Goal: Information Seeking & Learning: Learn about a topic

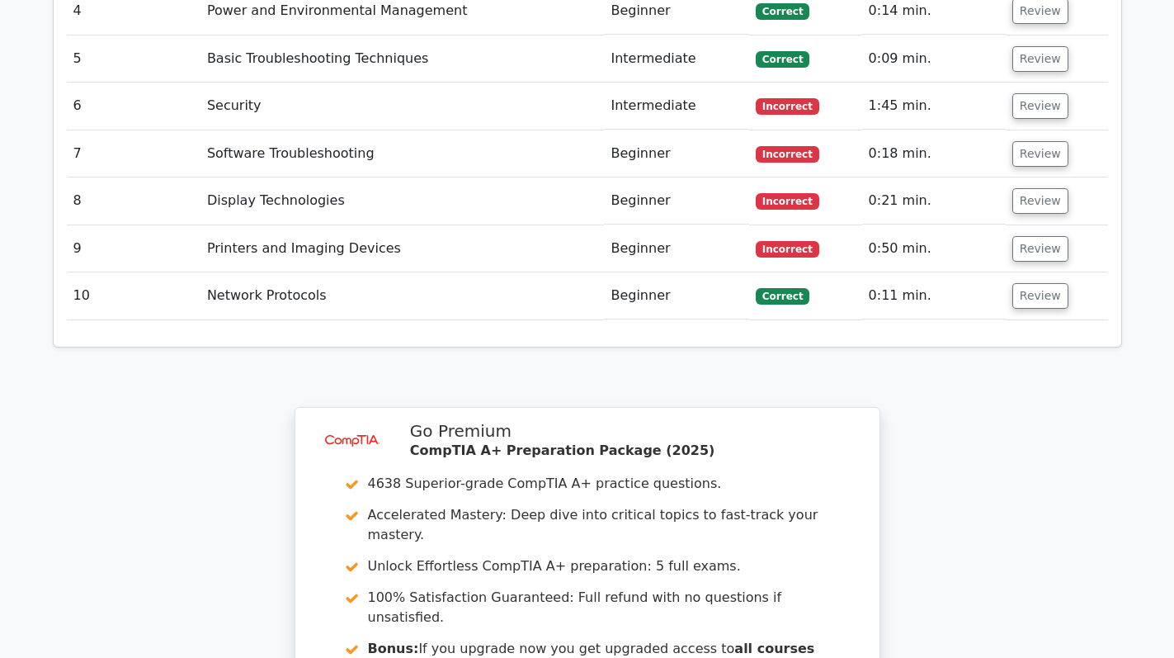
scroll to position [2723, 0]
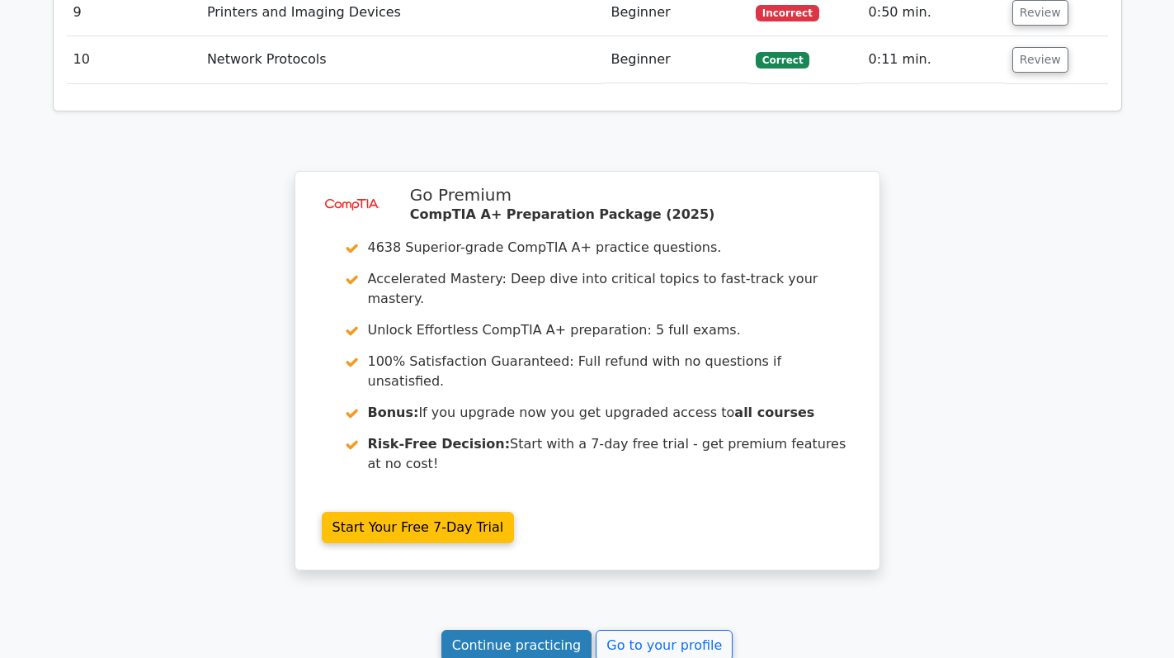
click at [534, 630] on link "Continue practicing" at bounding box center [516, 645] width 151 height 31
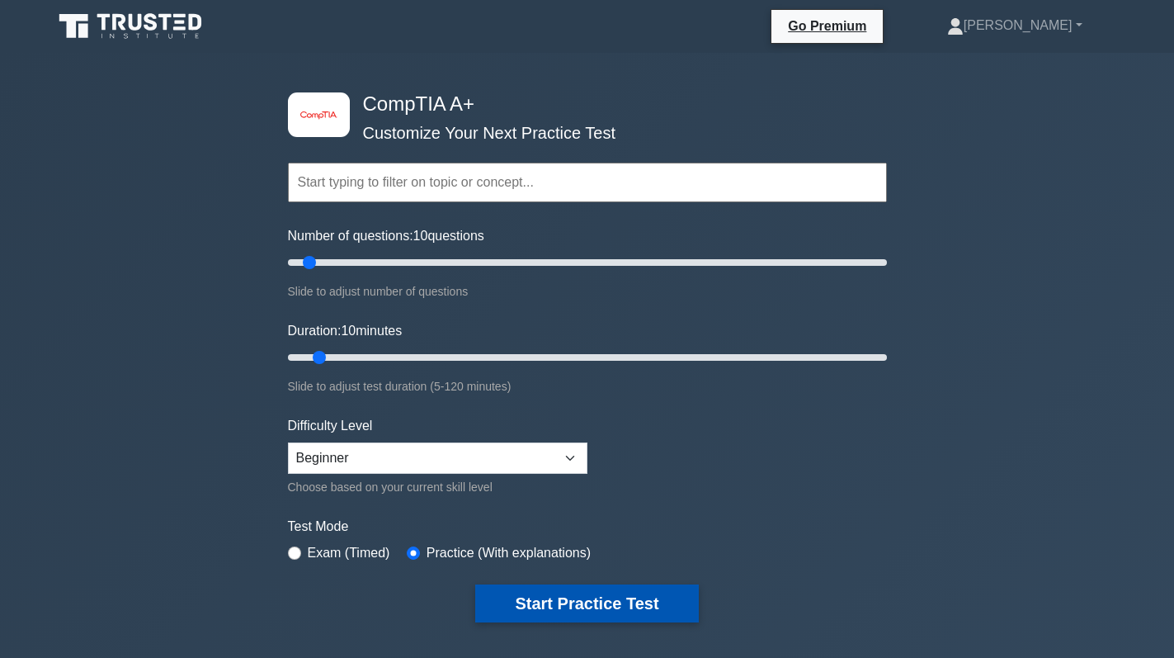
click at [581, 599] on button "Start Practice Test" at bounding box center [586, 603] width 223 height 38
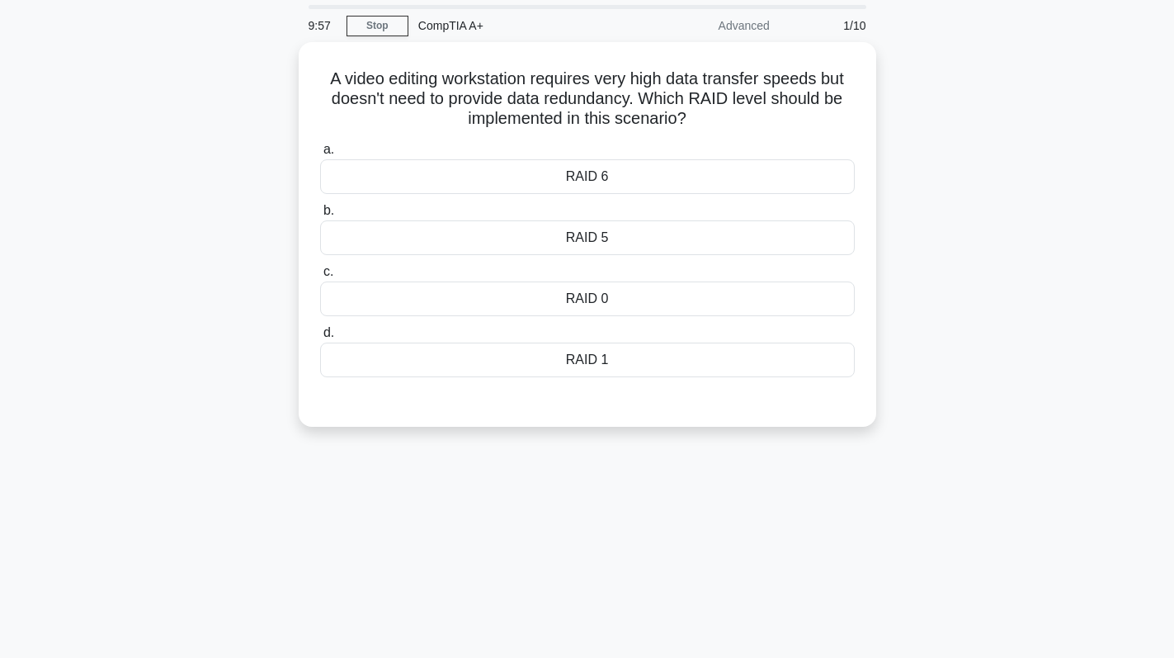
scroll to position [83, 0]
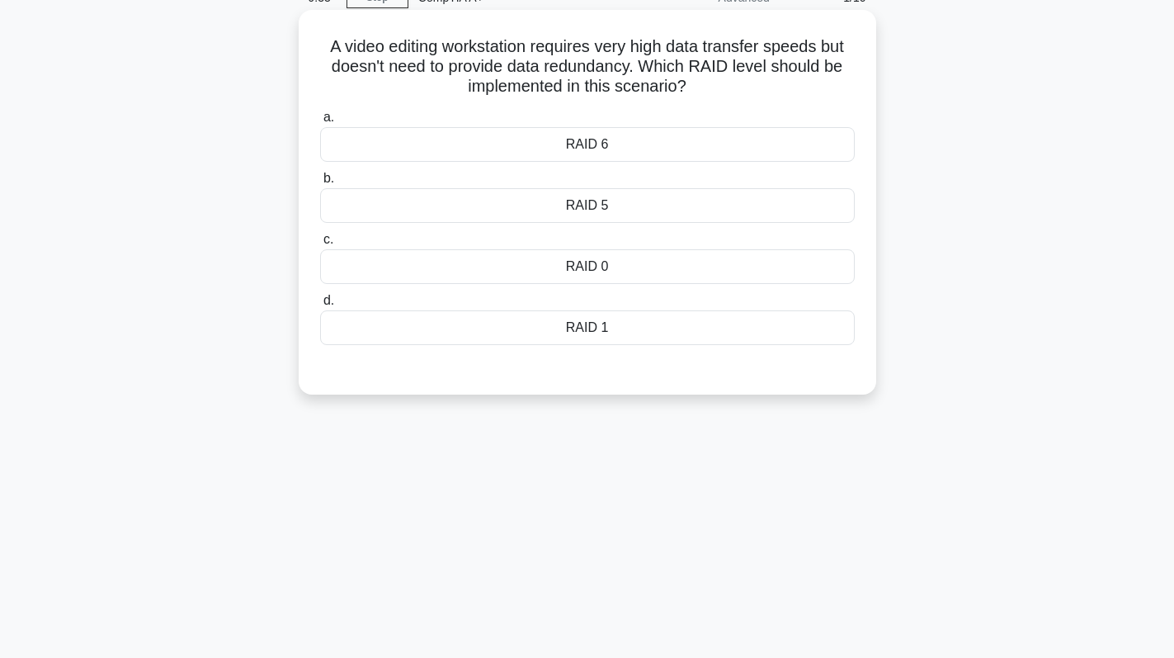
click at [687, 266] on div "RAID 0" at bounding box center [587, 266] width 535 height 35
click at [320, 245] on input "c. RAID 0" at bounding box center [320, 239] width 0 height 11
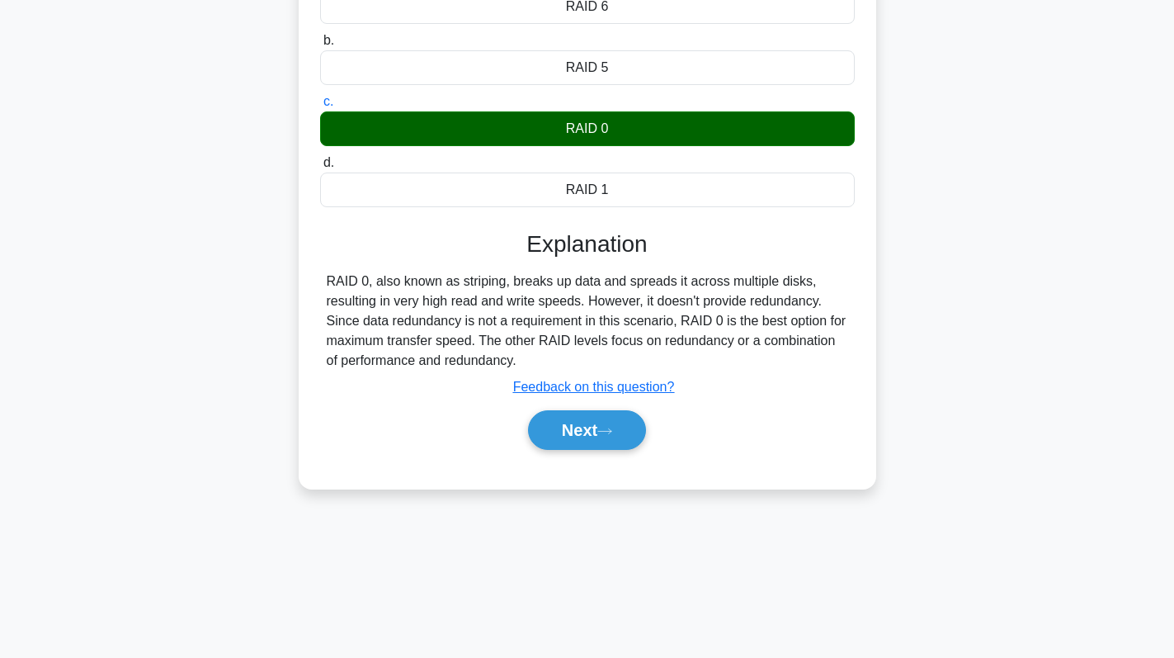
scroll to position [234, 0]
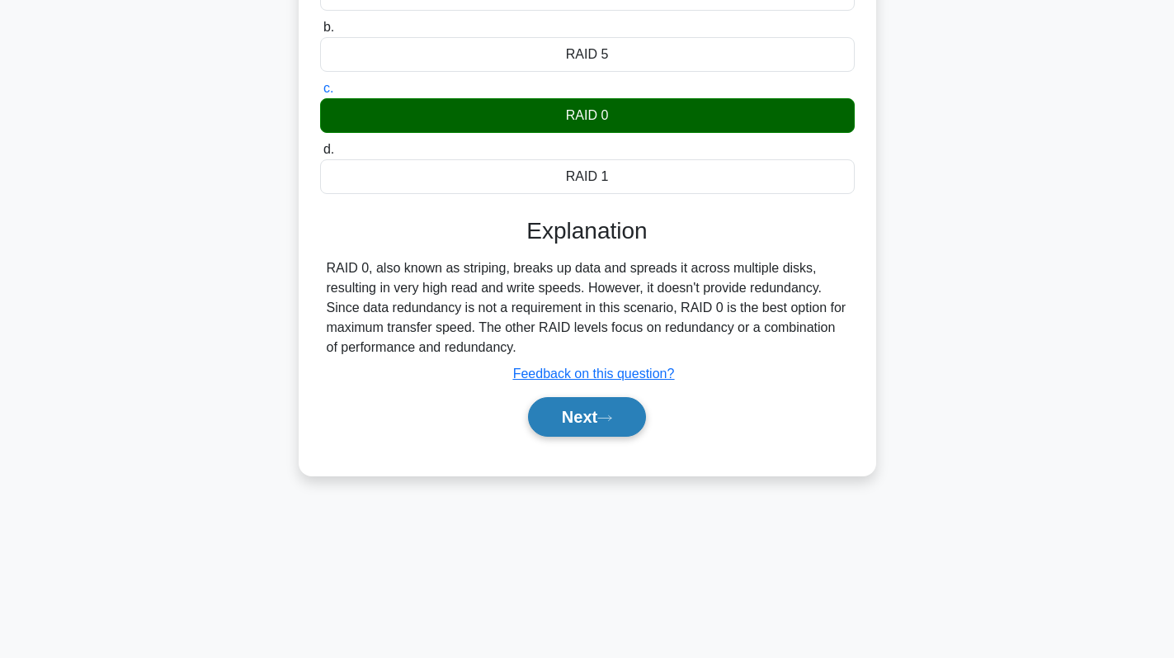
click at [559, 418] on button "Next" at bounding box center [587, 417] width 118 height 40
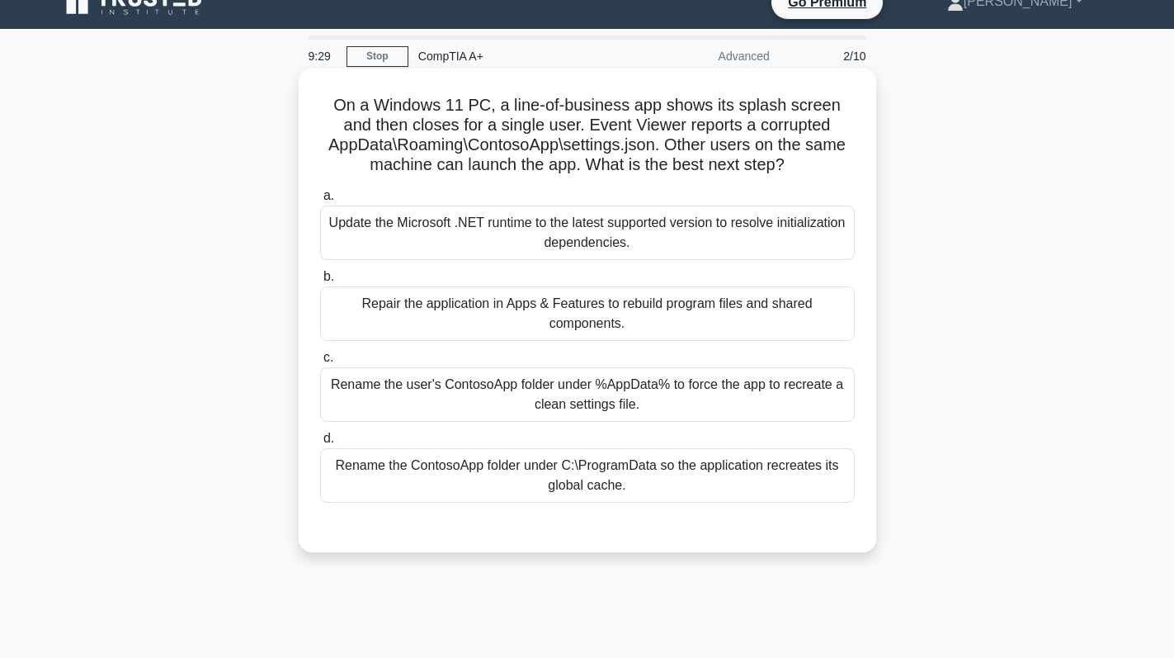
scroll to position [0, 0]
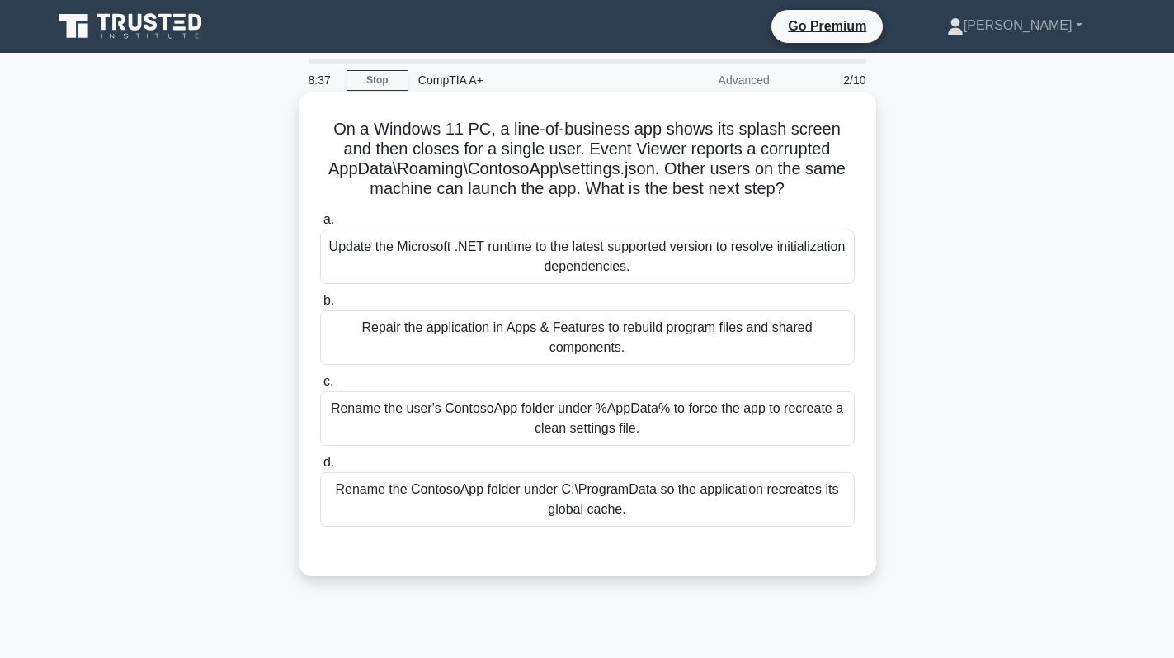
click at [610, 493] on div "Rename the ContosoApp folder under C:\ProgramData so the application recreates …" at bounding box center [587, 499] width 535 height 54
click at [320, 468] on input "d. Rename the ContosoApp folder under C:\ProgramData so the application recreat…" at bounding box center [320, 462] width 0 height 11
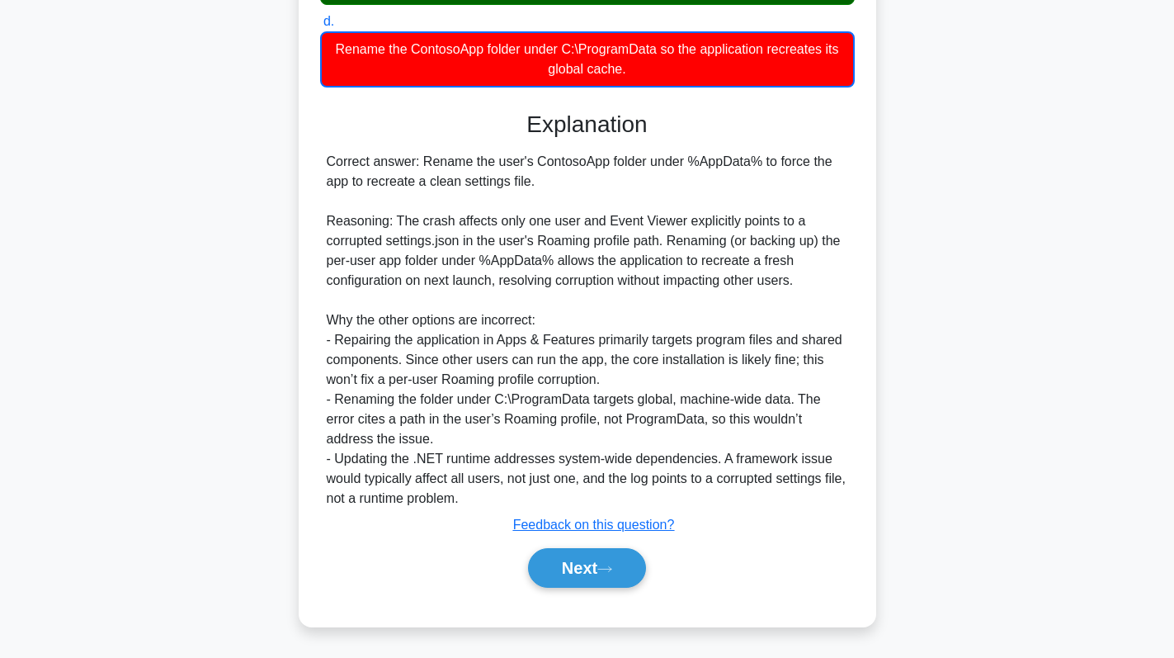
scroll to position [441, 0]
click at [569, 572] on button "Next" at bounding box center [587, 568] width 118 height 40
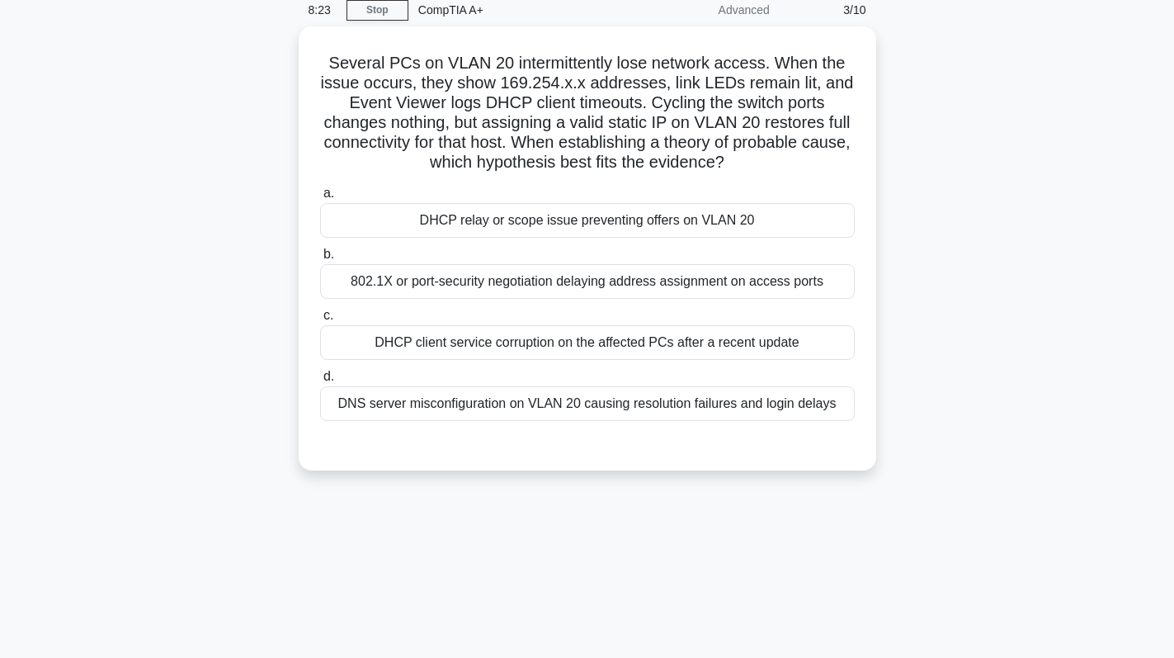
scroll to position [68, 0]
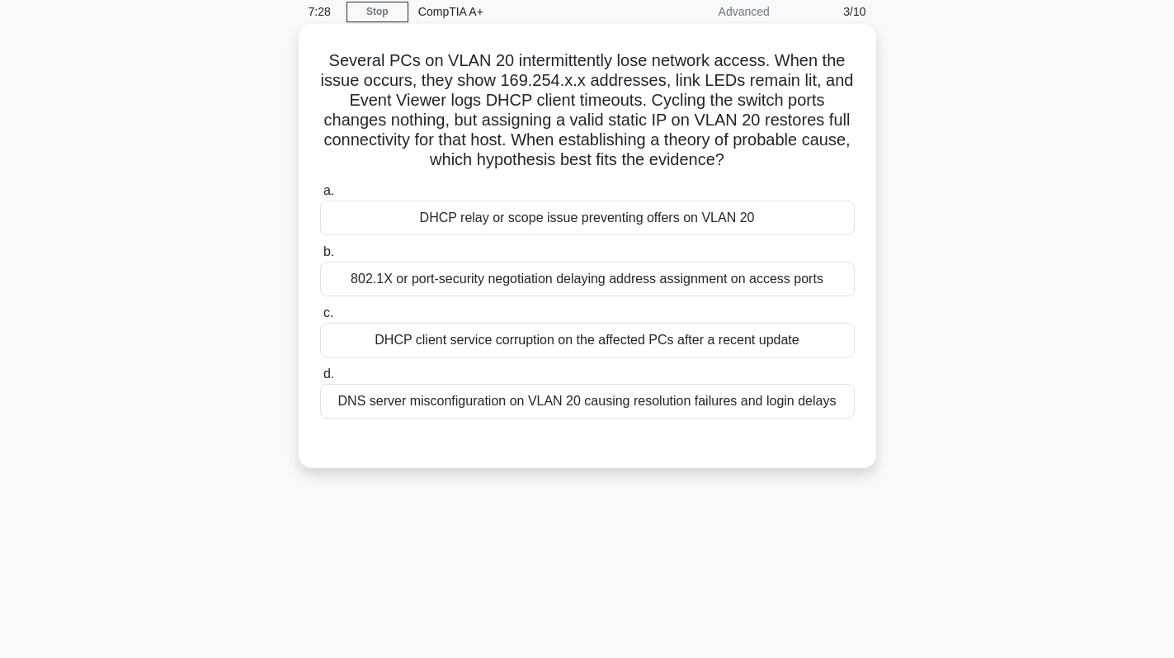
click at [597, 219] on div "DHCP relay or scope issue preventing offers on VLAN 20" at bounding box center [587, 218] width 535 height 35
click at [320, 196] on input "a. DHCP relay or scope issue preventing offers on VLAN 20" at bounding box center [320, 191] width 0 height 11
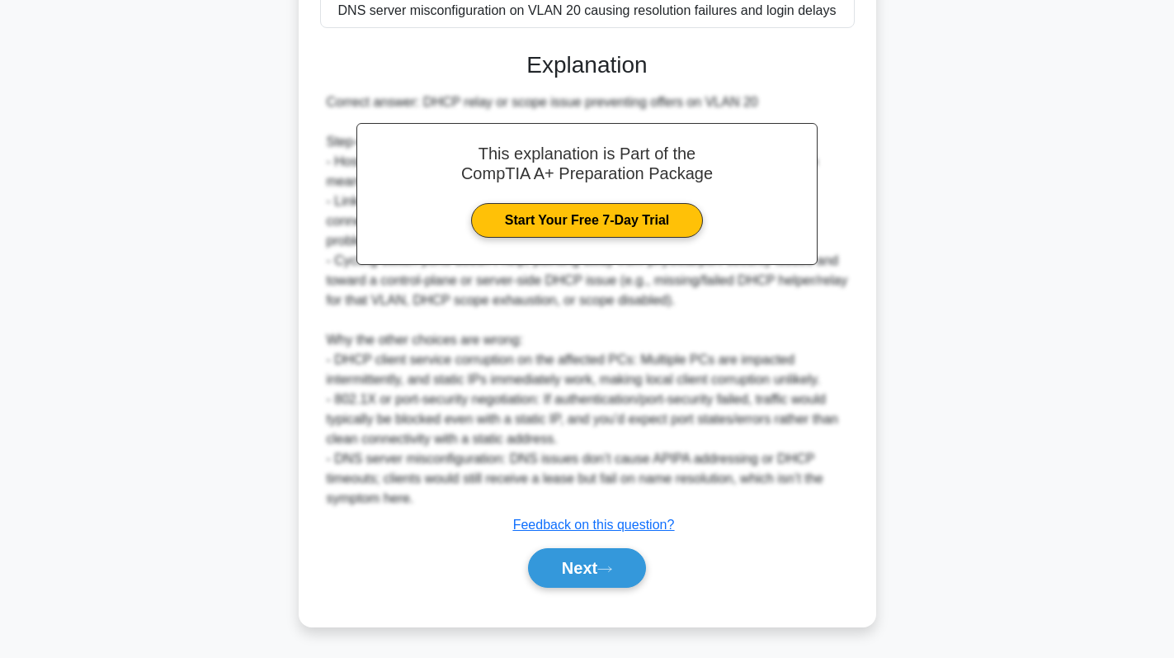
scroll to position [460, 0]
click at [607, 559] on button "Next" at bounding box center [587, 568] width 118 height 40
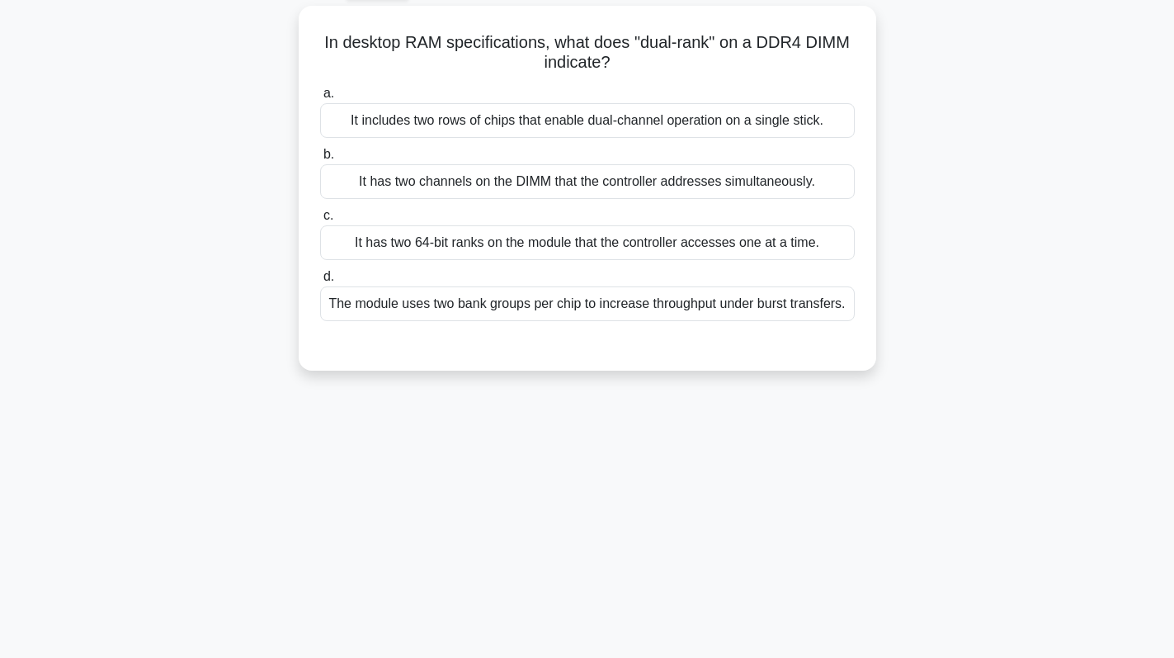
scroll to position [0, 0]
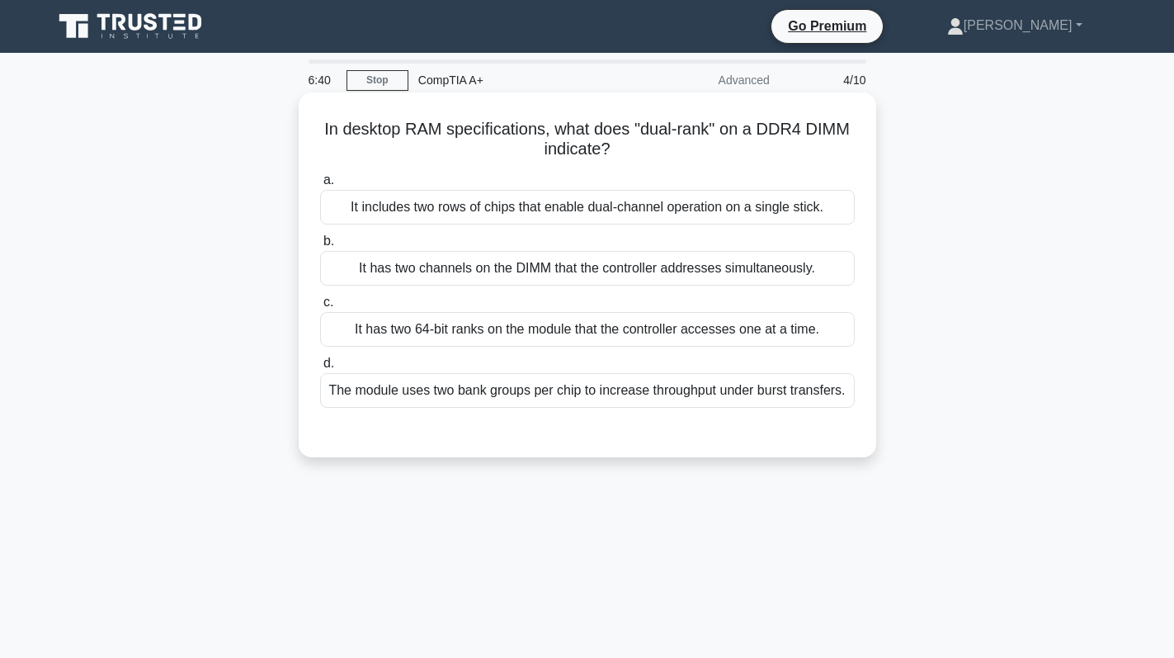
click at [574, 281] on div "It has two channels on the DIMM that the controller addresses simultaneously." at bounding box center [587, 268] width 535 height 35
click at [320, 247] on input "b. It has two channels on the DIMM that the controller addresses simultaneously." at bounding box center [320, 241] width 0 height 11
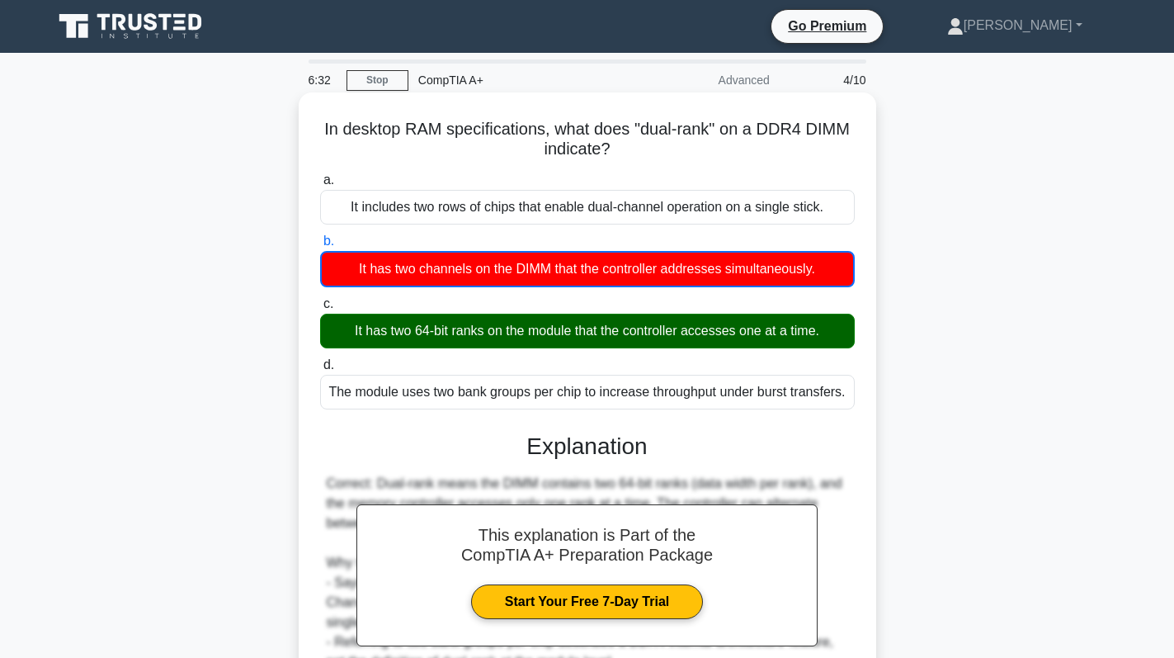
drag, startPoint x: 439, startPoint y: 322, endPoint x: 523, endPoint y: 340, distance: 86.1
click at [523, 340] on div "It has two 64-bit ranks on the module that the controller accesses one at a tim…" at bounding box center [587, 331] width 535 height 35
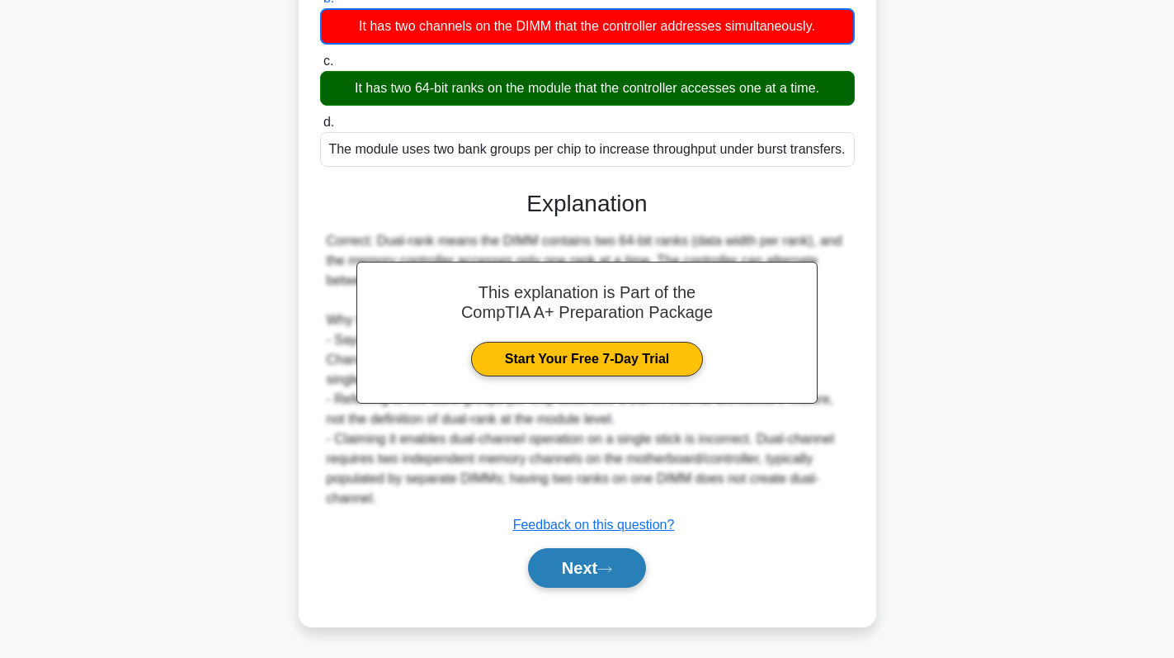
click at [588, 564] on button "Next" at bounding box center [587, 568] width 118 height 40
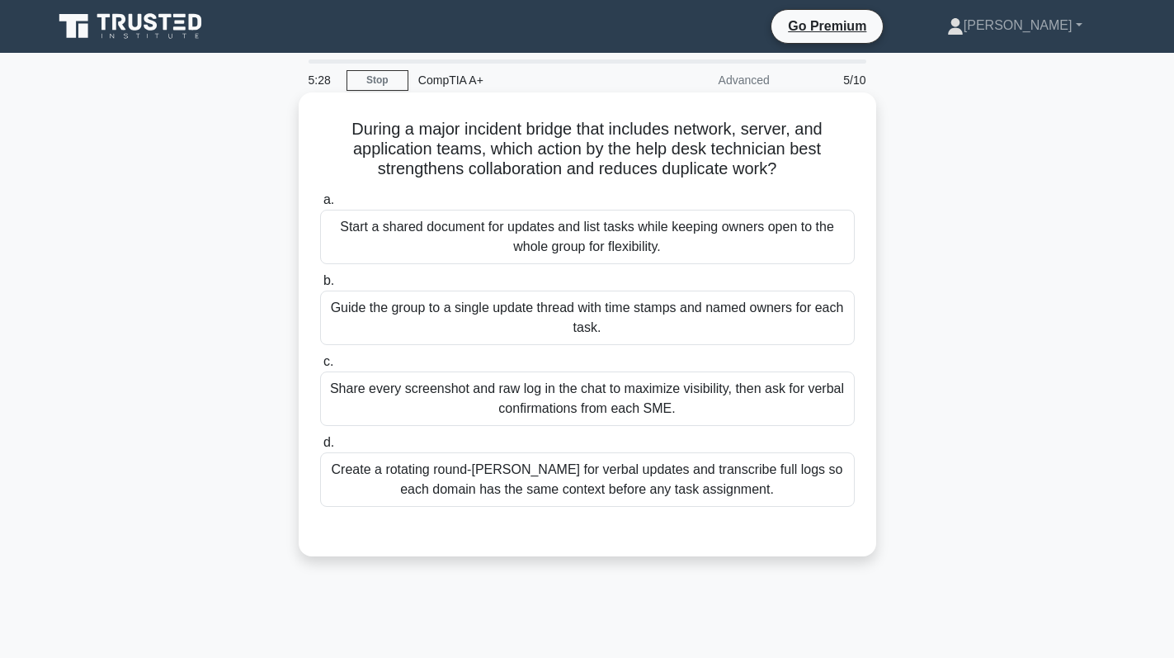
click at [566, 369] on label "c. Share every screenshot and raw log in the chat to maximize visibility, then …" at bounding box center [587, 389] width 535 height 74
click at [320, 367] on input "c. Share every screenshot and raw log in the chat to maximize visibility, then …" at bounding box center [320, 361] width 0 height 11
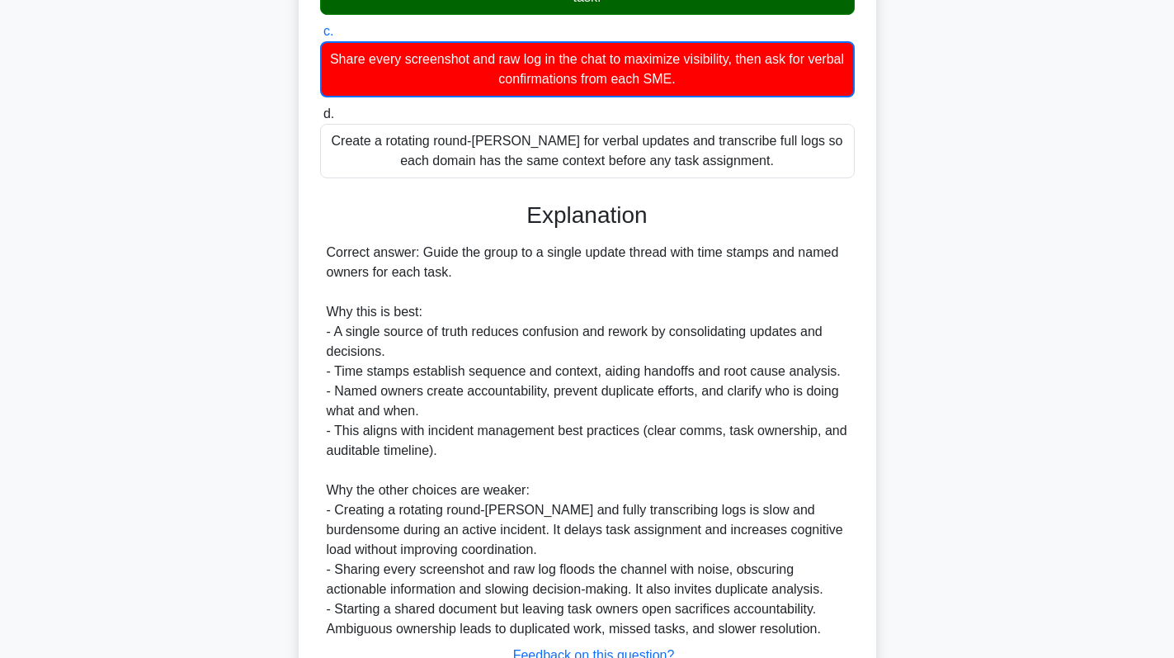
scroll to position [461, 0]
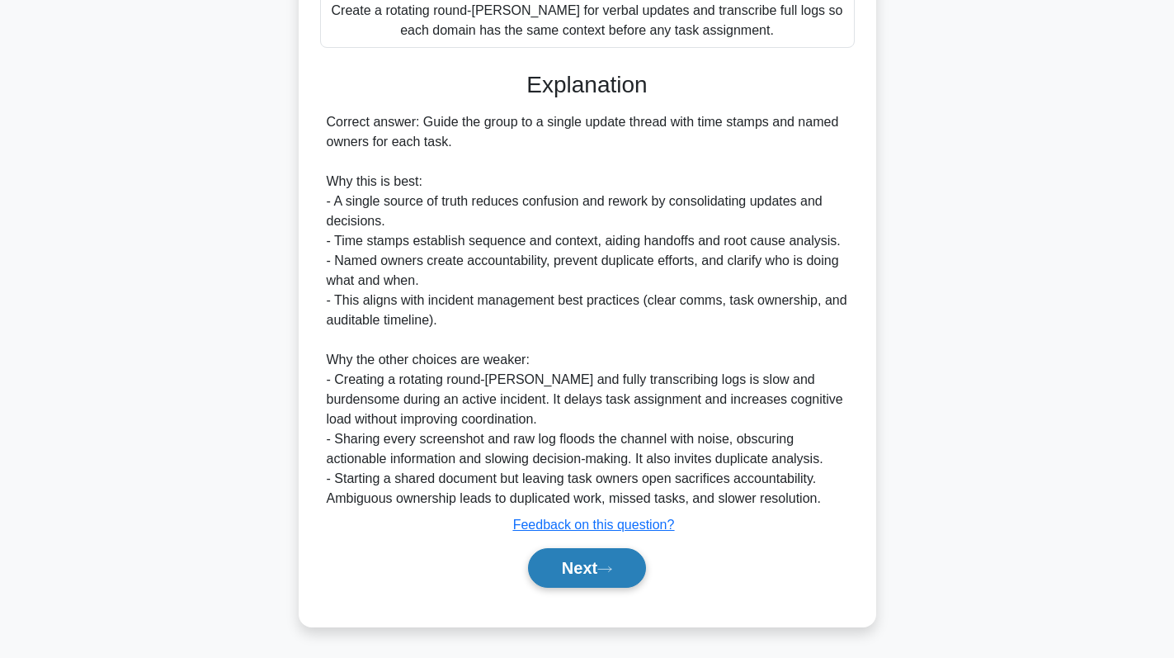
click at [607, 574] on icon at bounding box center [604, 568] width 15 height 9
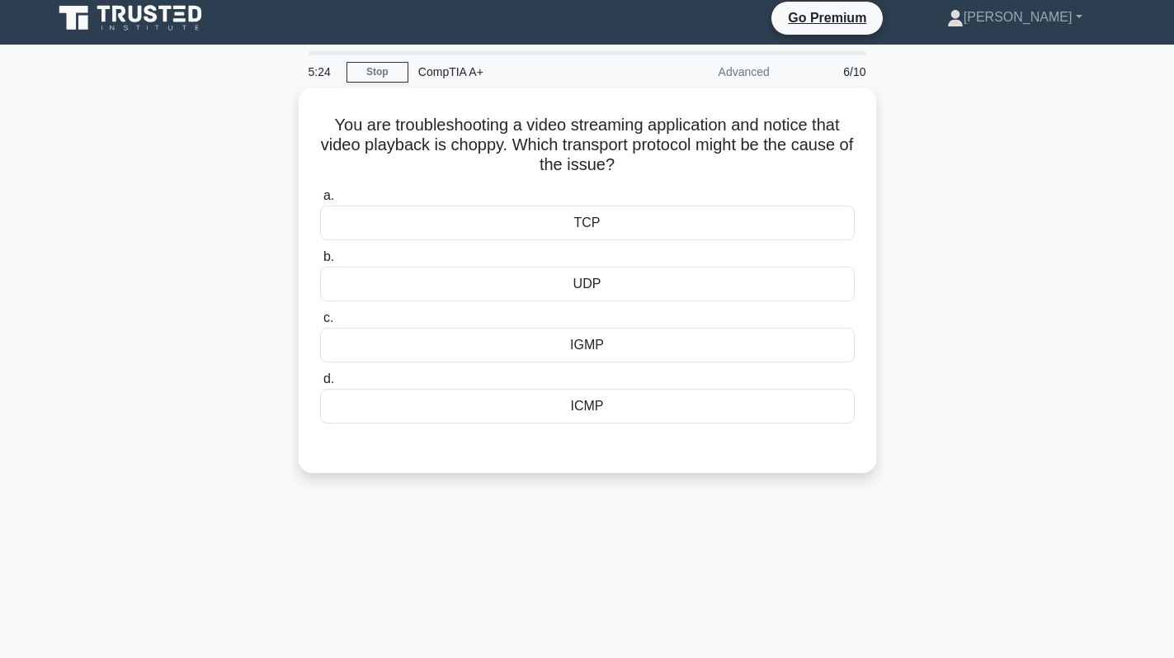
scroll to position [0, 0]
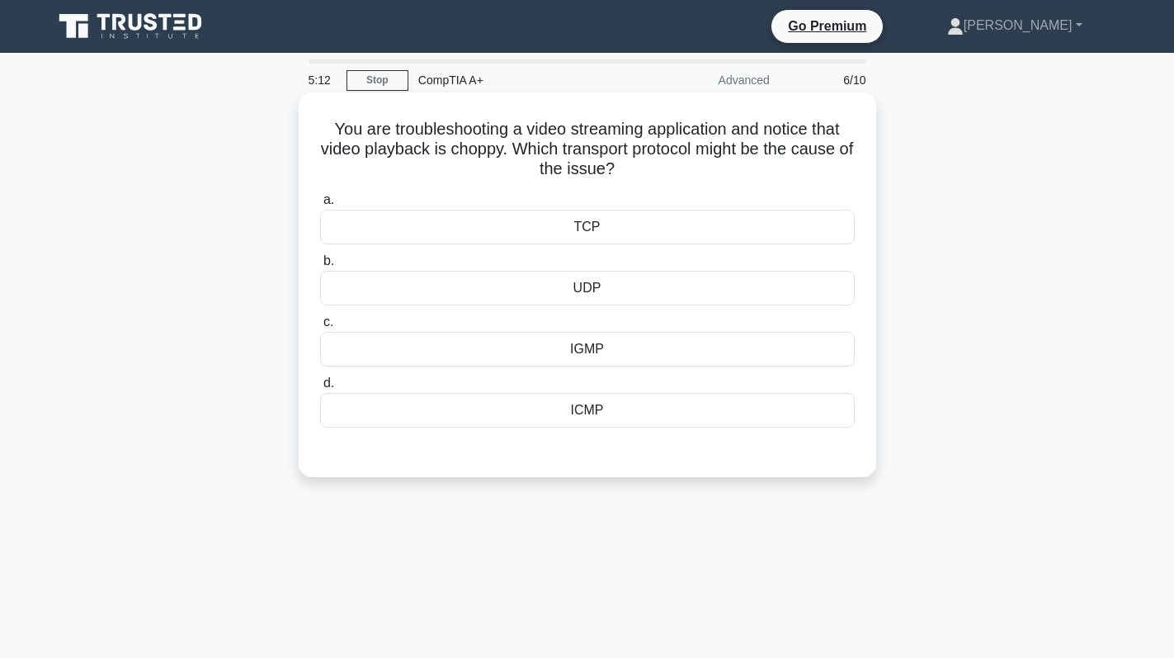
click at [617, 295] on div "UDP" at bounding box center [587, 288] width 535 height 35
click at [320, 267] on input "b. UDP" at bounding box center [320, 261] width 0 height 11
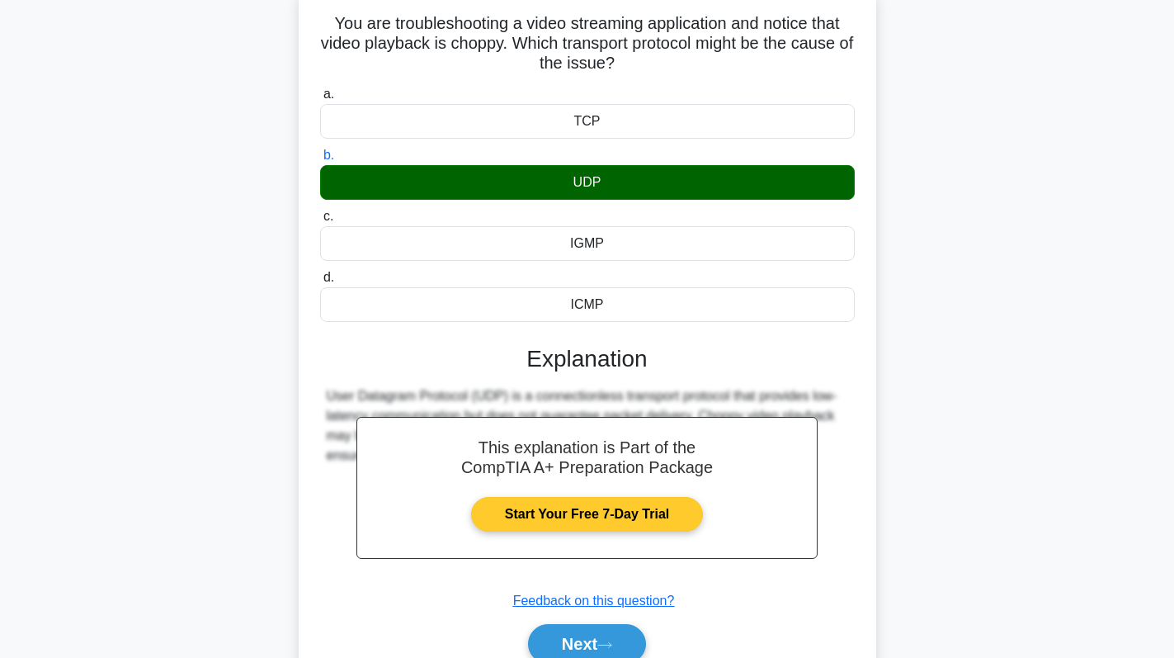
scroll to position [234, 0]
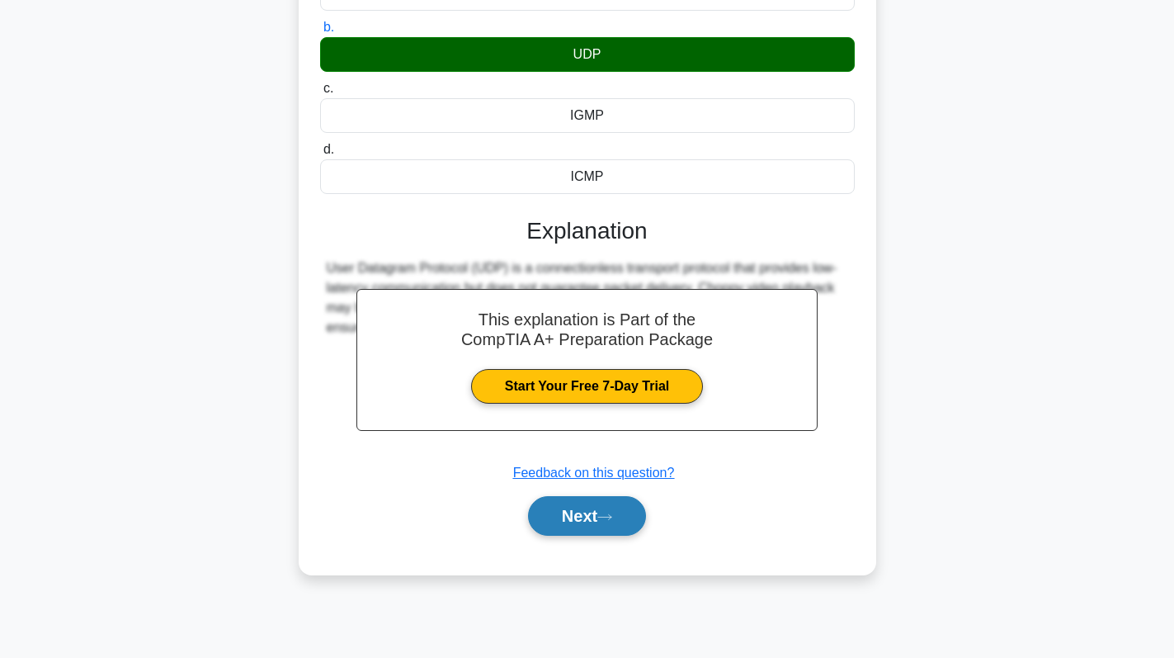
click at [596, 512] on button "Next" at bounding box center [587, 516] width 118 height 40
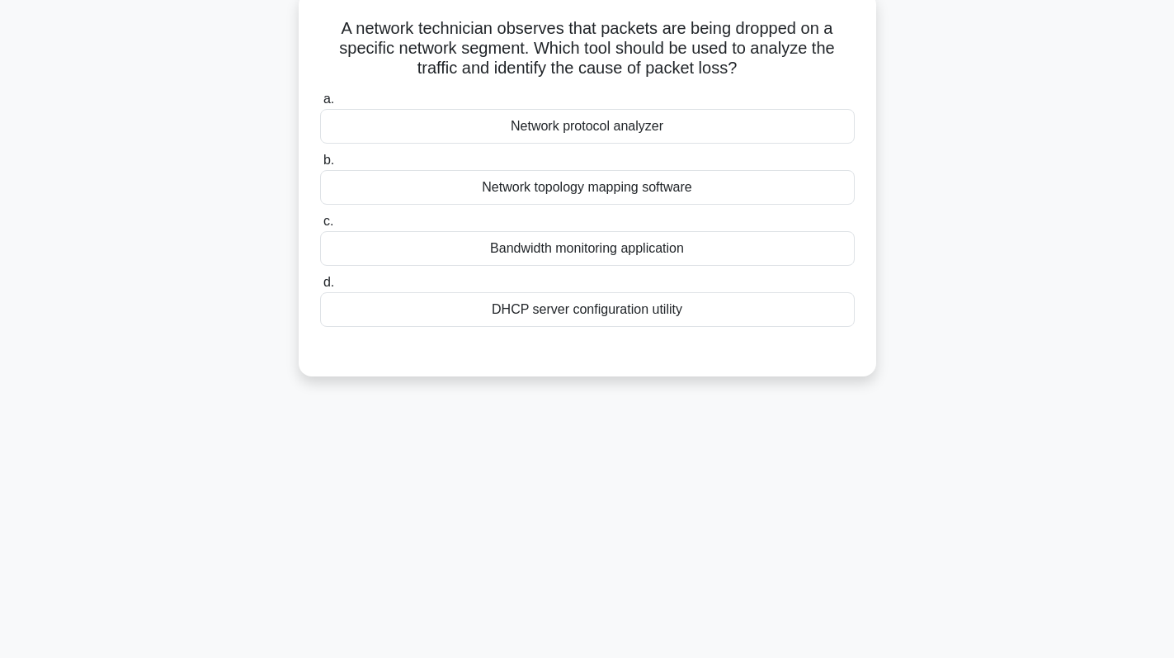
scroll to position [0, 0]
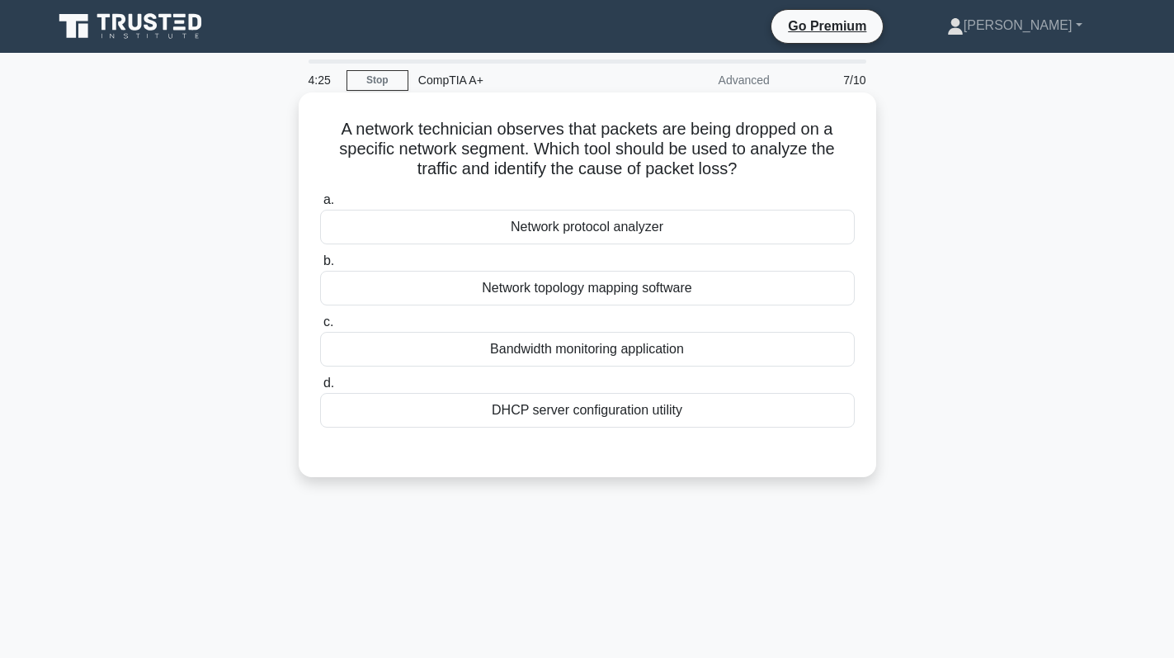
click at [711, 224] on div "Network protocol analyzer" at bounding box center [587, 227] width 535 height 35
click at [320, 205] on input "a. Network protocol analyzer" at bounding box center [320, 200] width 0 height 11
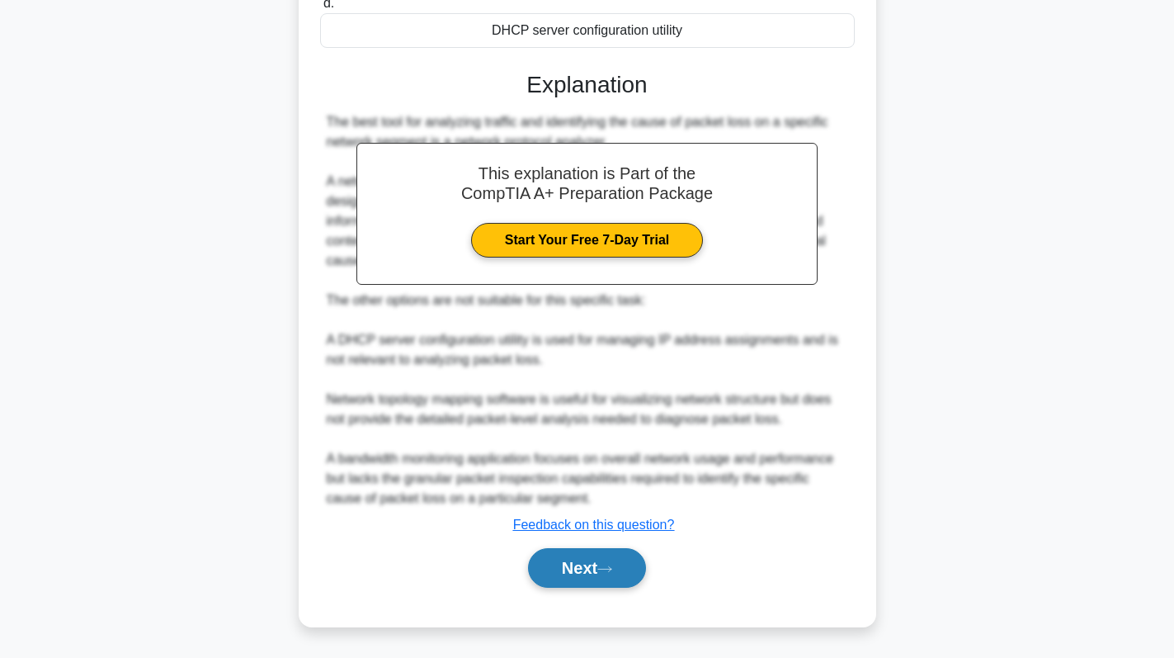
click at [573, 567] on button "Next" at bounding box center [587, 568] width 118 height 40
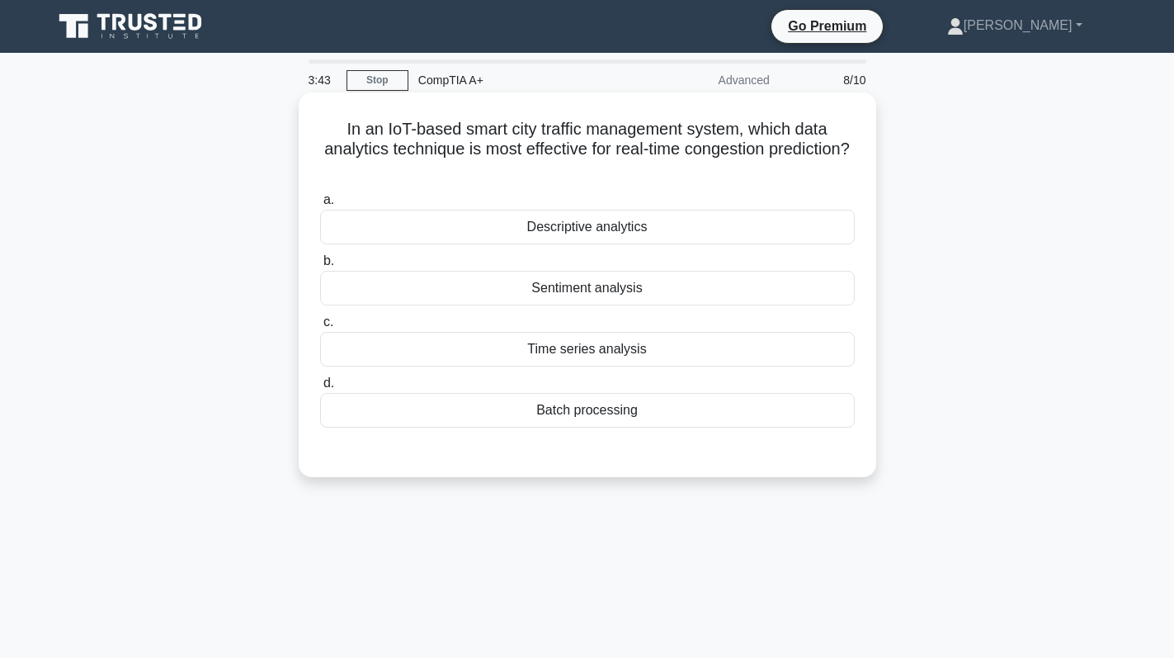
click at [634, 402] on div "Batch processing" at bounding box center [587, 410] width 535 height 35
click at [320, 389] on input "d. Batch processing" at bounding box center [320, 383] width 0 height 11
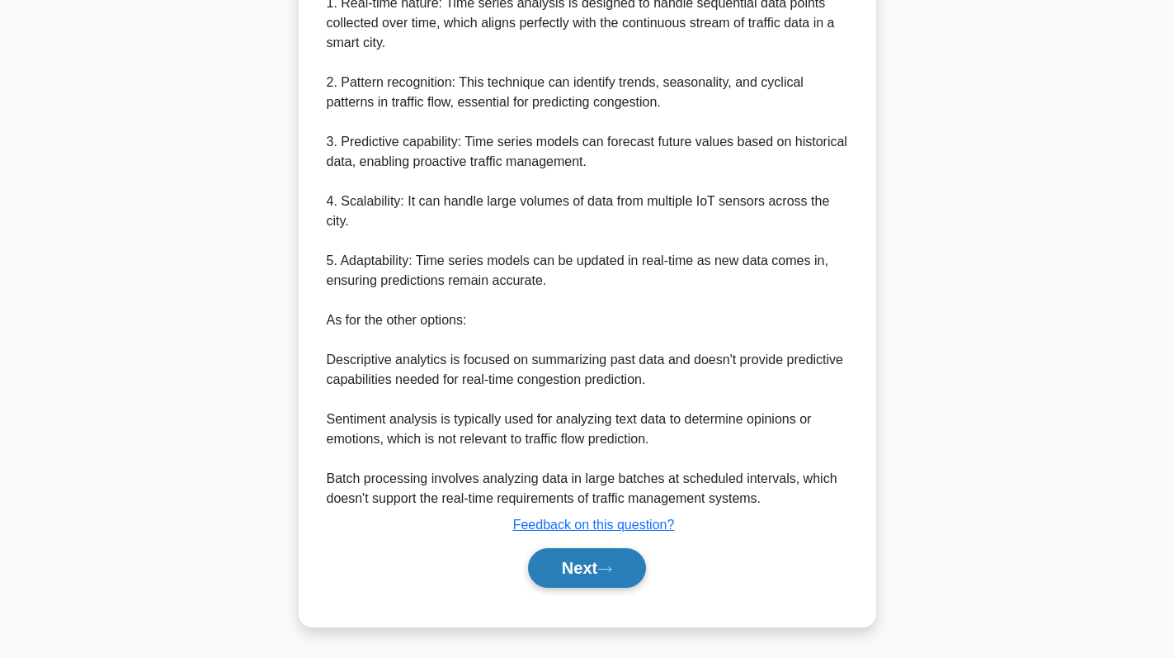
click at [600, 573] on button "Next" at bounding box center [587, 568] width 118 height 40
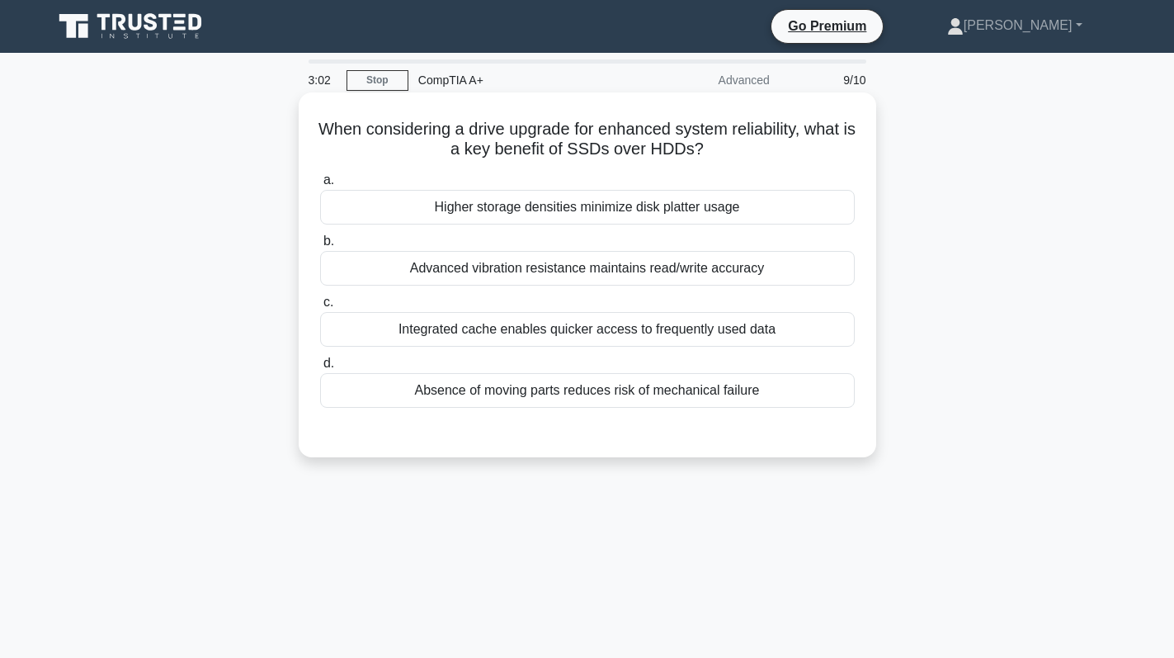
click at [646, 387] on div "Absence of moving parts reduces risk of mechanical failure" at bounding box center [587, 390] width 535 height 35
click at [320, 369] on input "d. Absence of moving parts reduces risk of mechanical failure" at bounding box center [320, 363] width 0 height 11
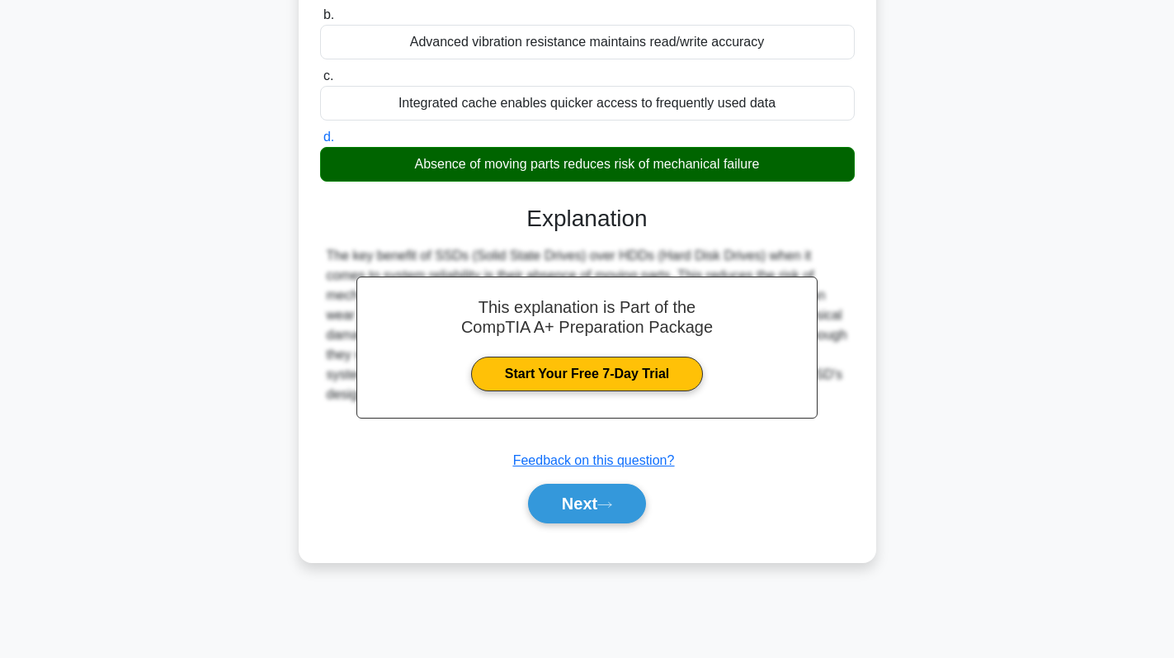
scroll to position [234, 0]
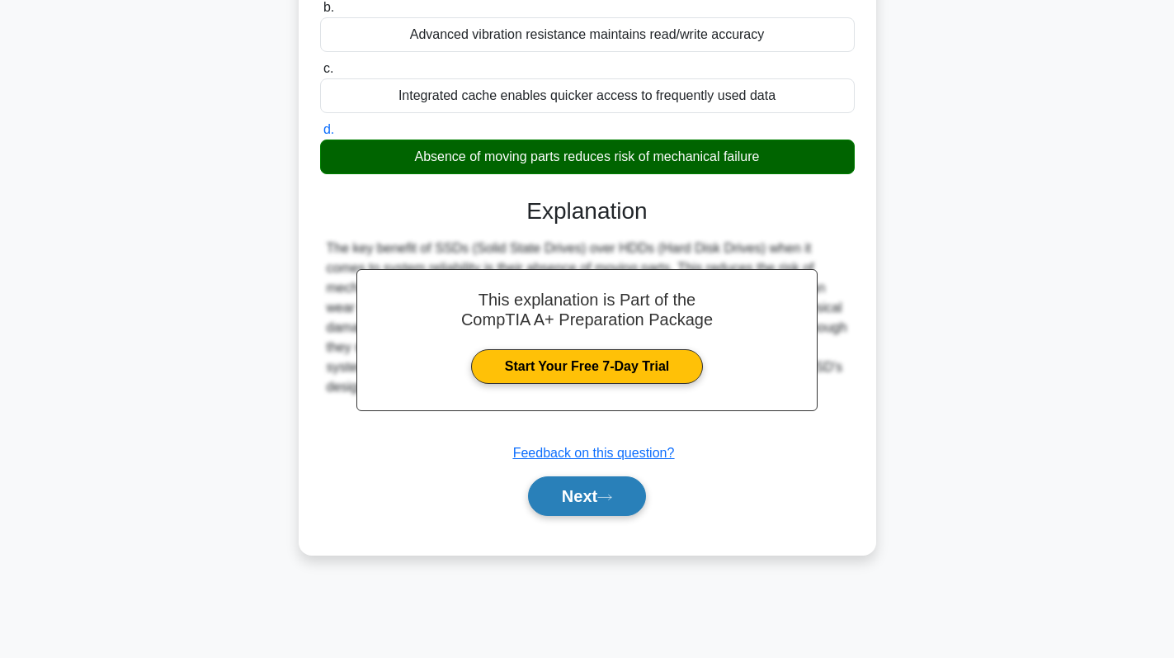
click at [559, 491] on button "Next" at bounding box center [587, 496] width 118 height 40
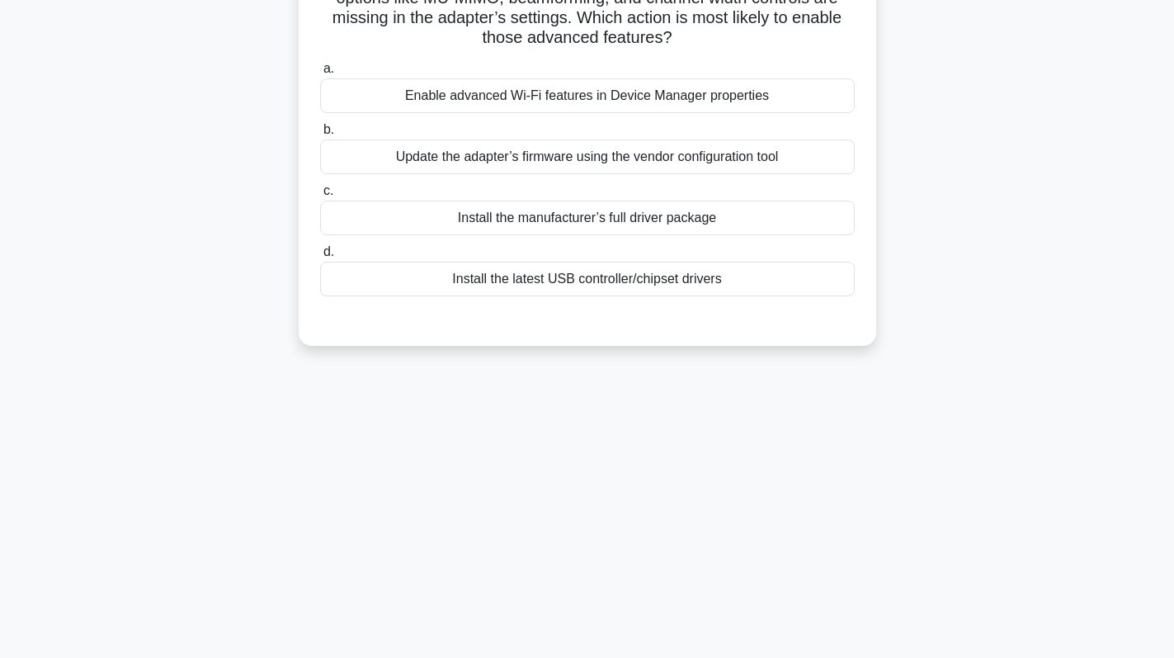
scroll to position [0, 0]
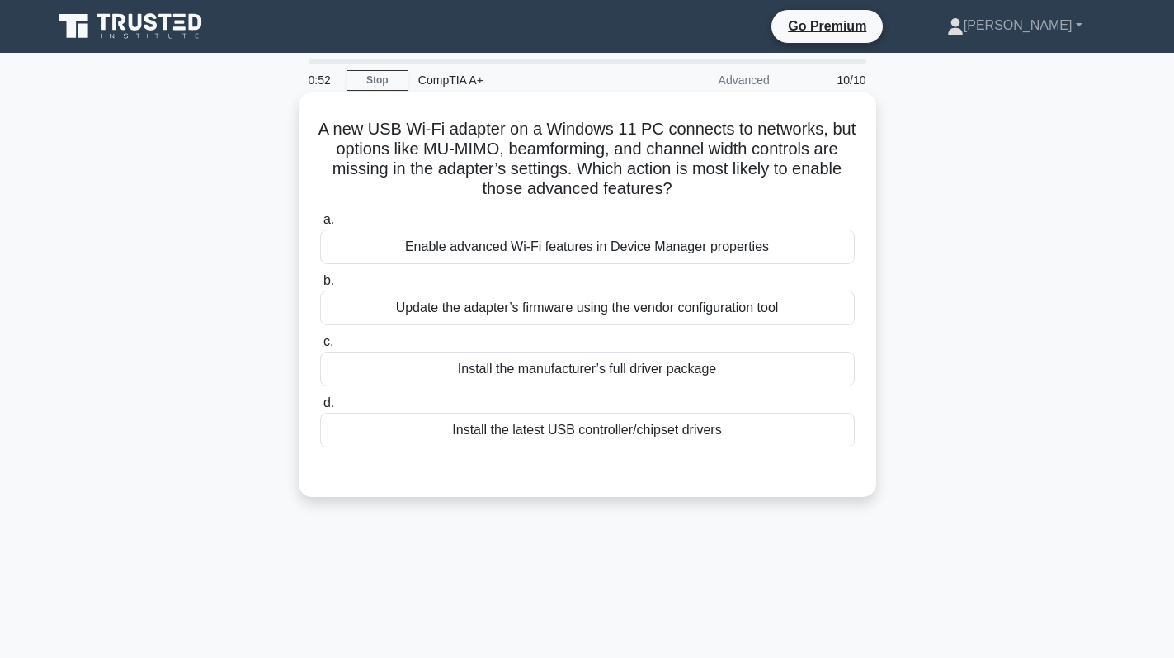
click at [595, 367] on div "Install the manufacturer’s full driver package" at bounding box center [587, 369] width 535 height 35
click at [320, 347] on input "c. Install the manufacturer’s full driver package" at bounding box center [320, 342] width 0 height 11
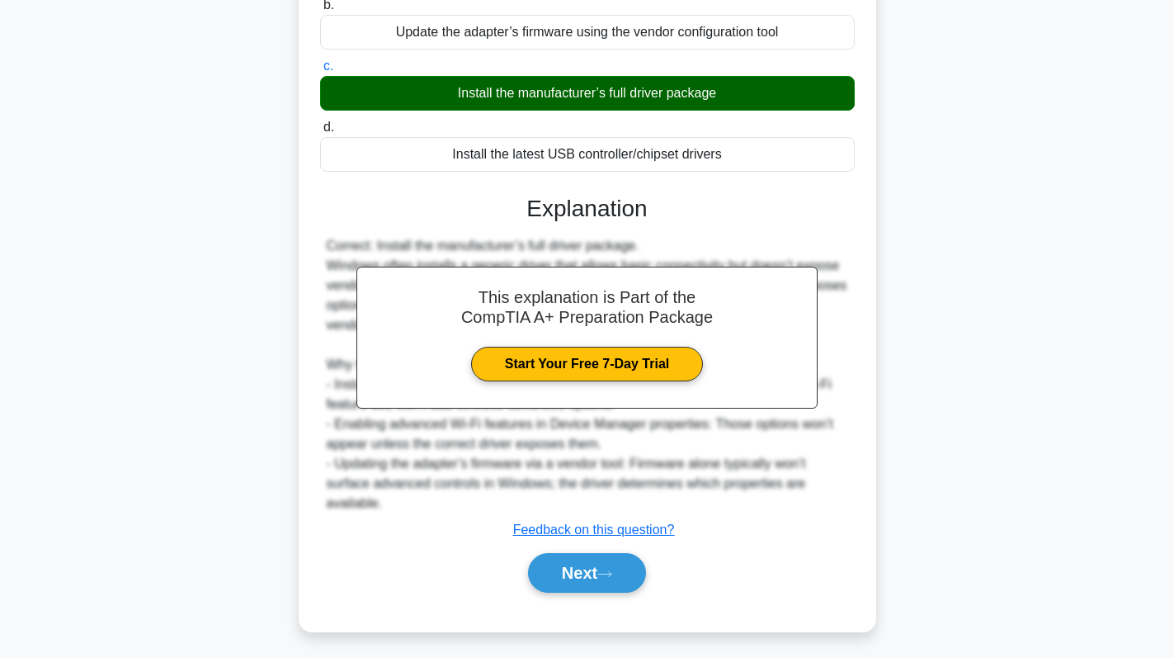
scroll to position [281, 0]
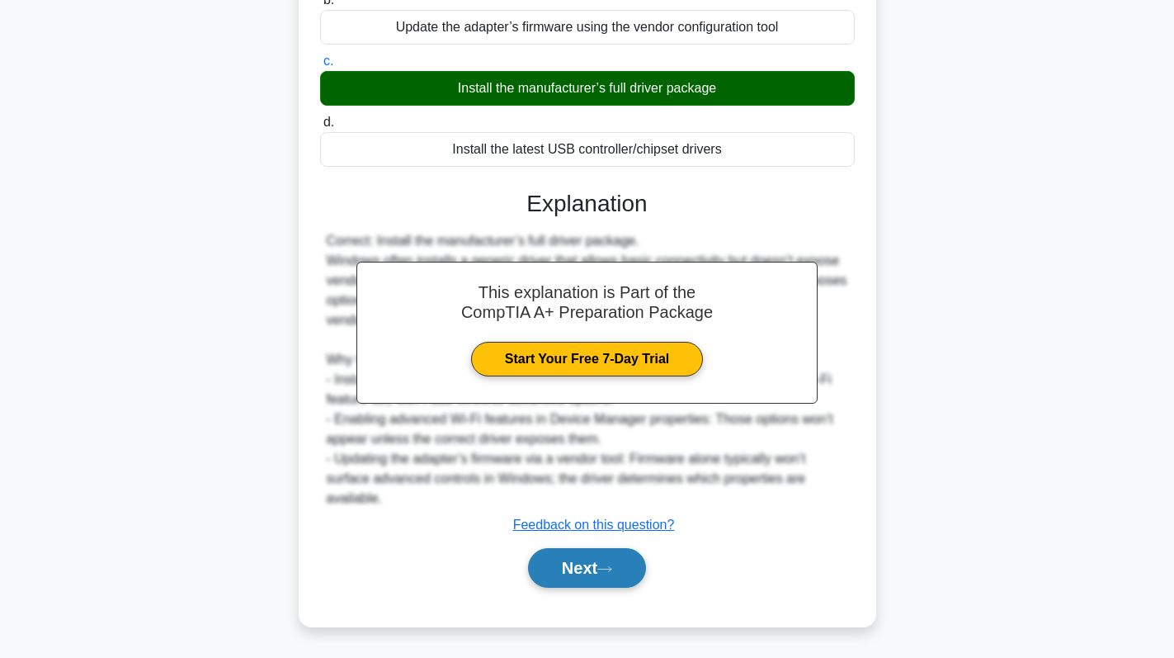
click at [611, 566] on icon at bounding box center [604, 568] width 15 height 9
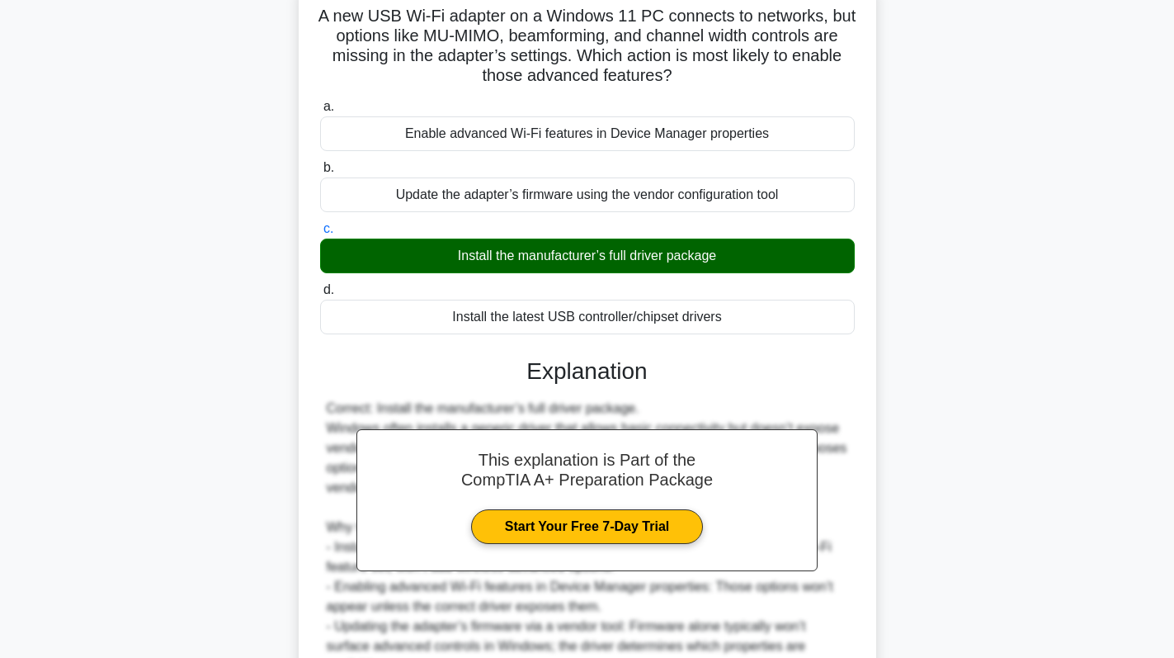
scroll to position [51, 0]
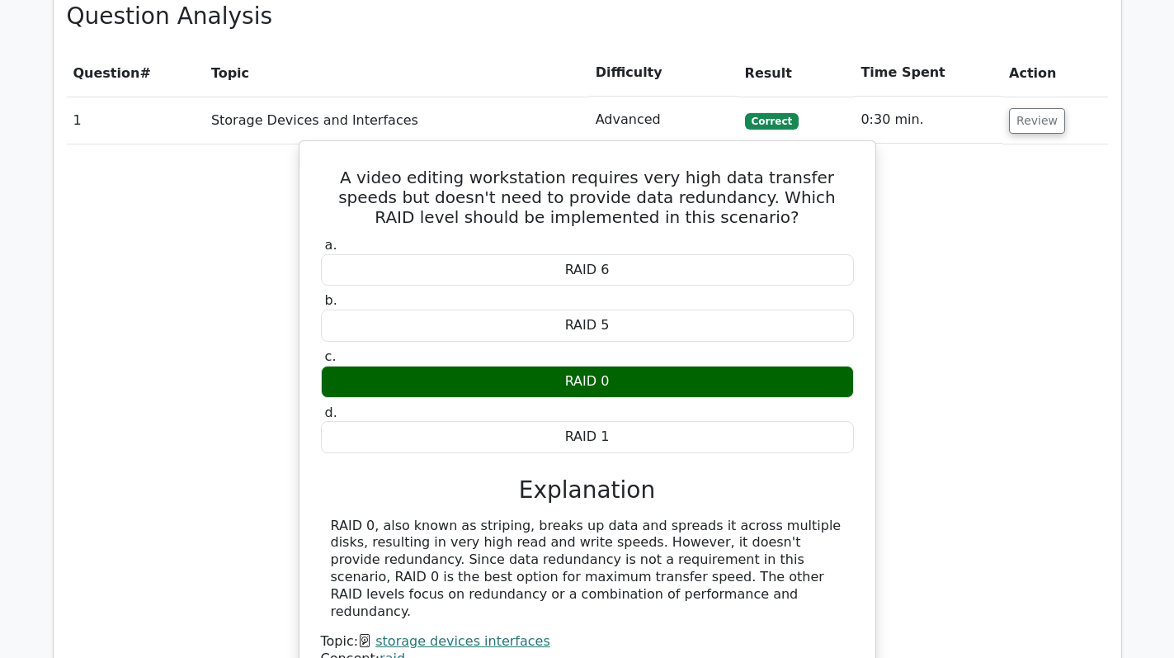
scroll to position [1650, 0]
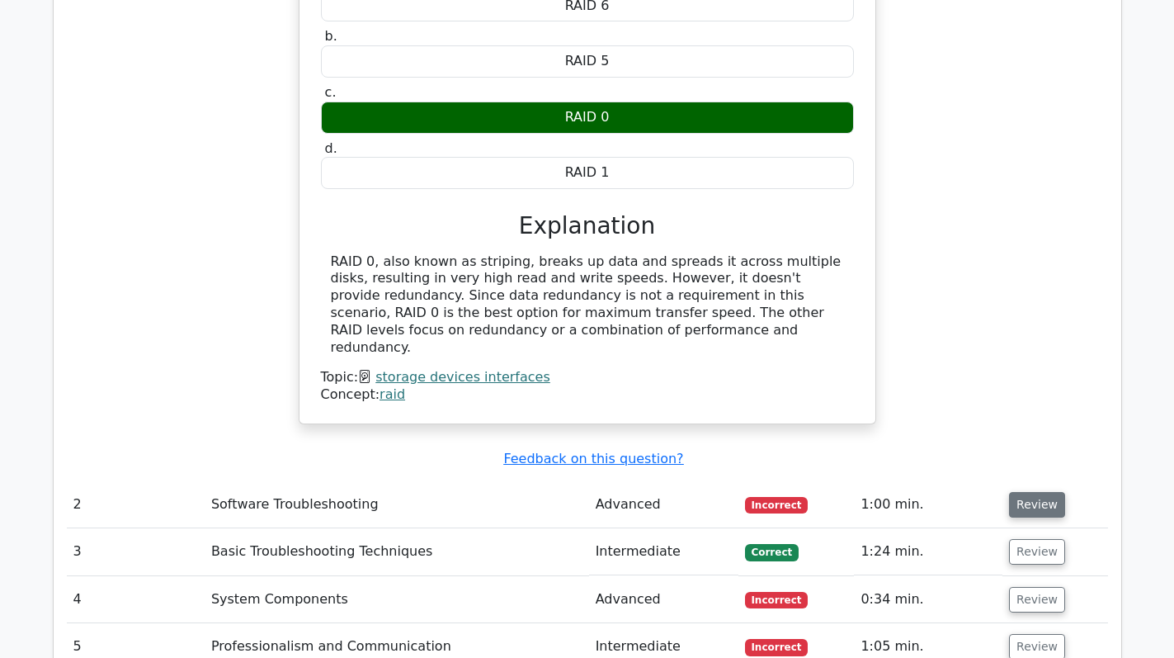
click at [1028, 492] on button "Review" at bounding box center [1037, 505] width 56 height 26
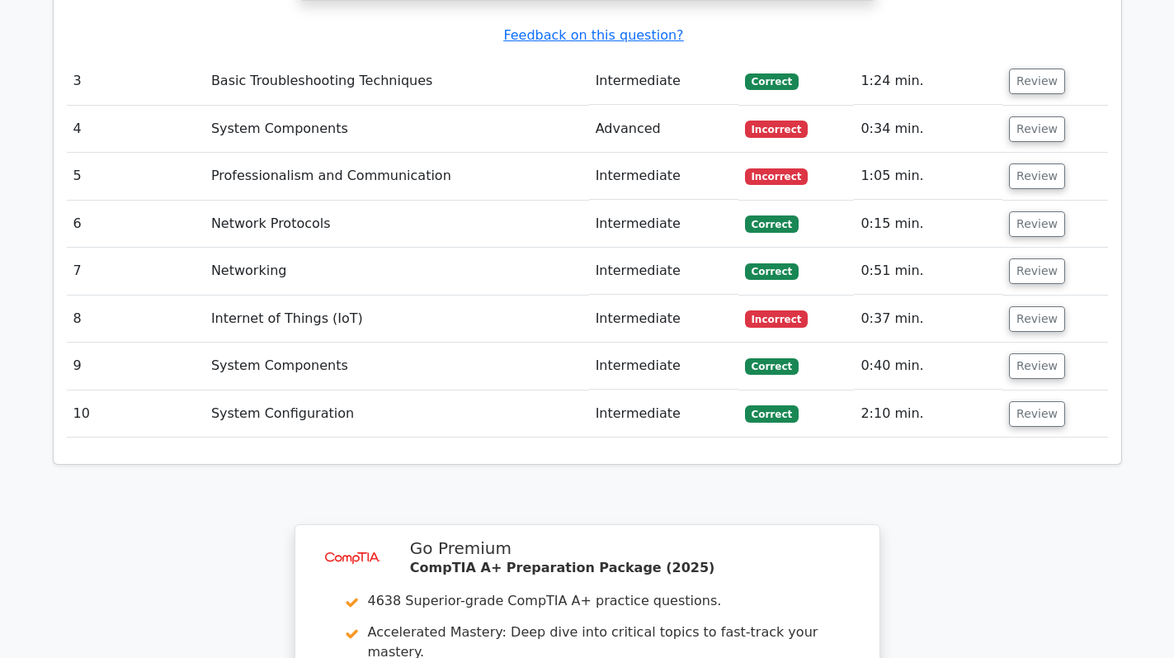
scroll to position [3383, 0]
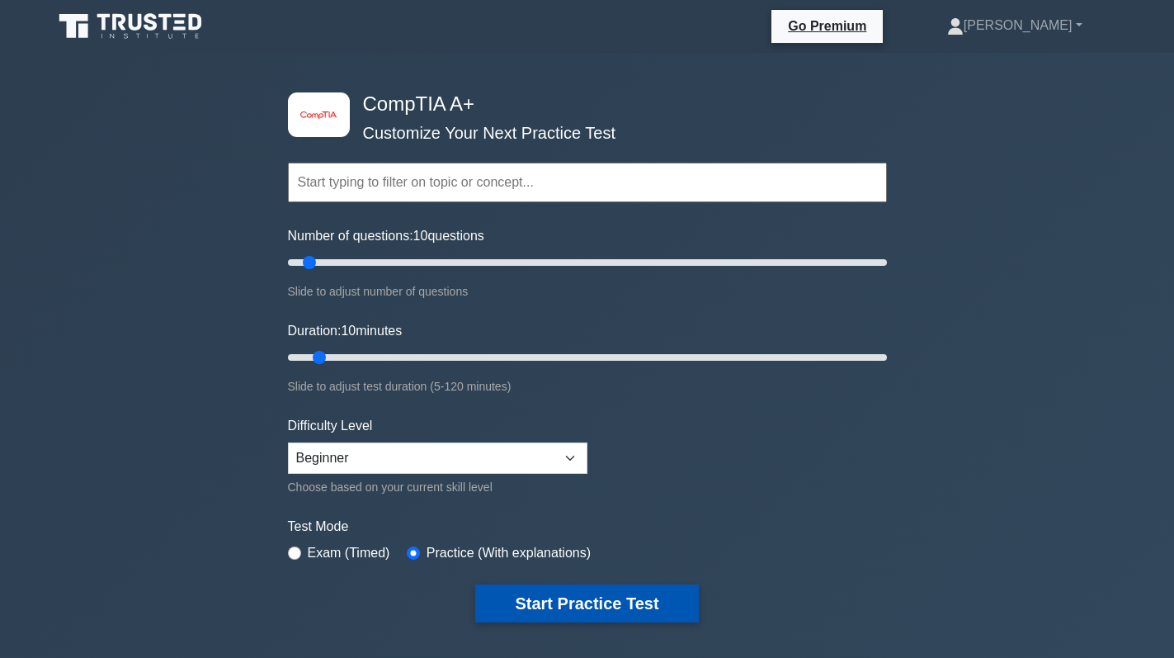
click at [629, 607] on button "Start Practice Test" at bounding box center [586, 603] width 223 height 38
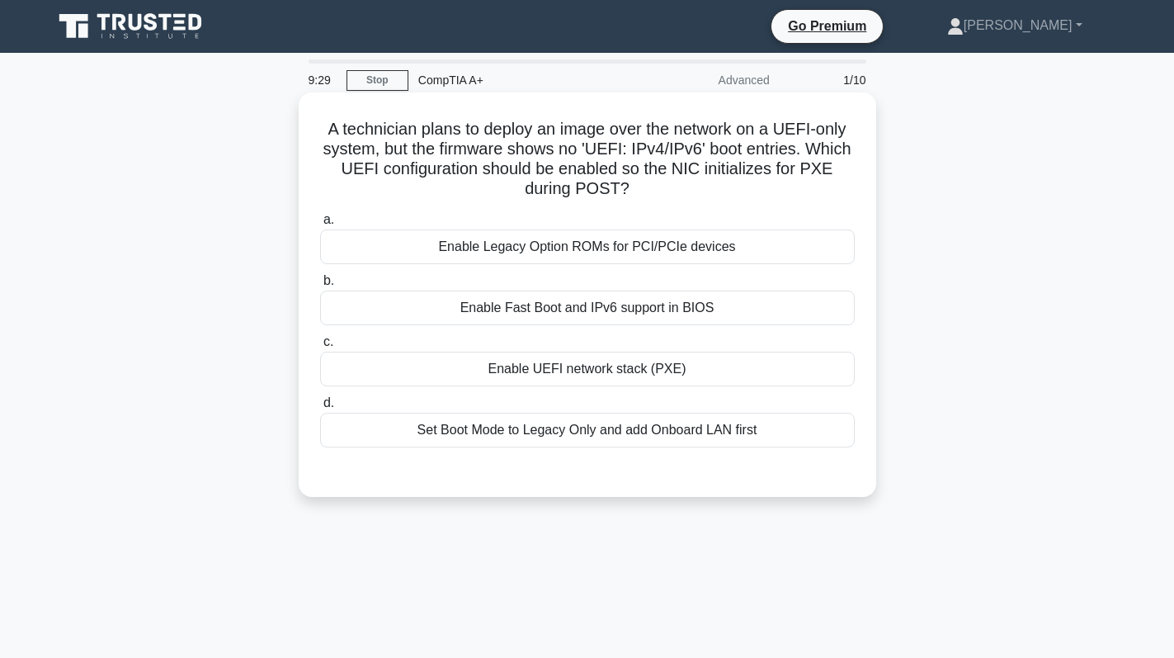
click at [683, 259] on div "Enable Legacy Option ROMs for PCI/PCIe devices" at bounding box center [587, 246] width 535 height 35
click at [320, 225] on input "a. Enable Legacy Option ROMs for PCI/PCIe devices" at bounding box center [320, 220] width 0 height 11
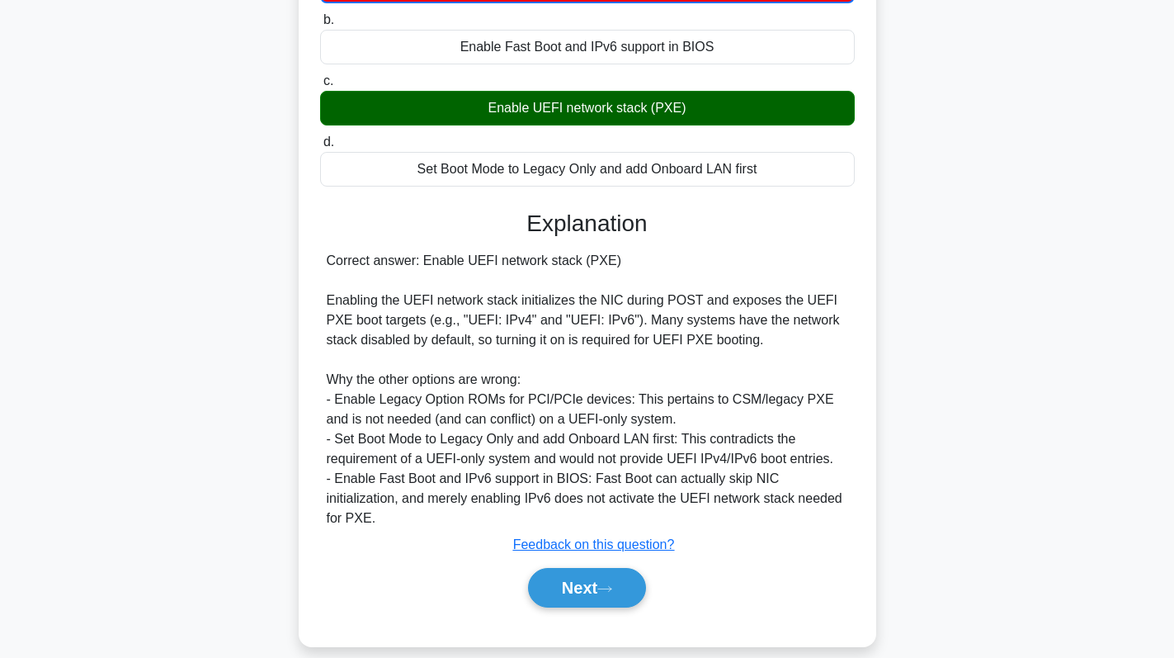
scroll to position [263, 0]
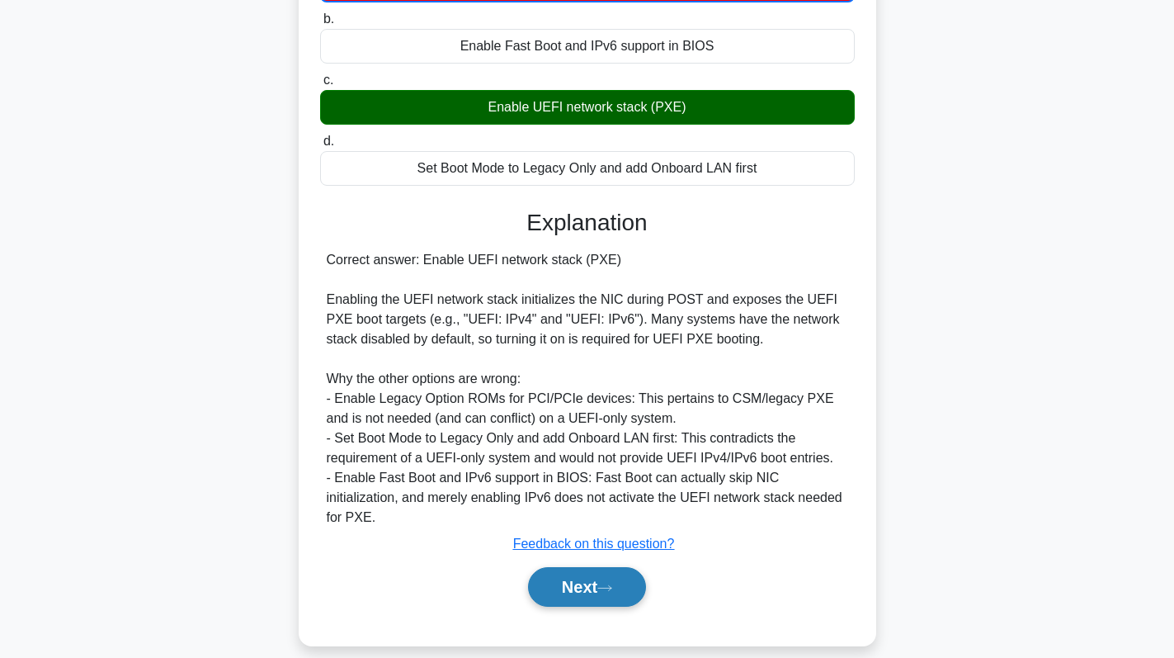
click at [568, 569] on button "Next" at bounding box center [587, 587] width 118 height 40
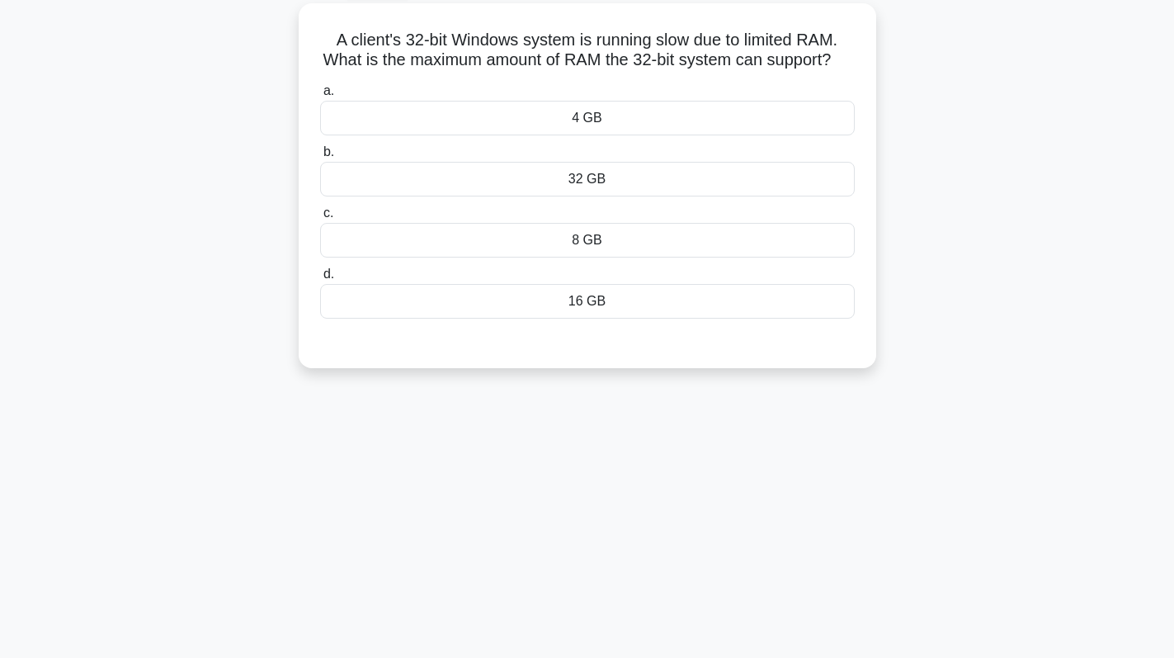
scroll to position [68, 0]
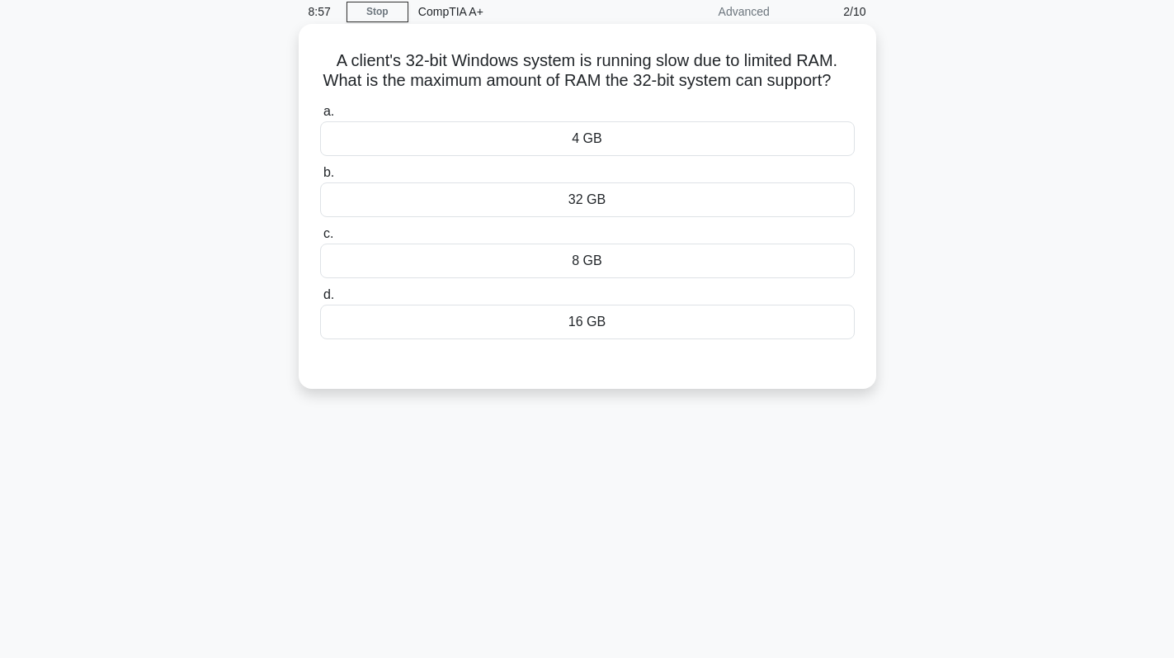
click at [632, 210] on div "32 GB" at bounding box center [587, 199] width 535 height 35
click at [320, 178] on input "b. 32 GB" at bounding box center [320, 173] width 0 height 11
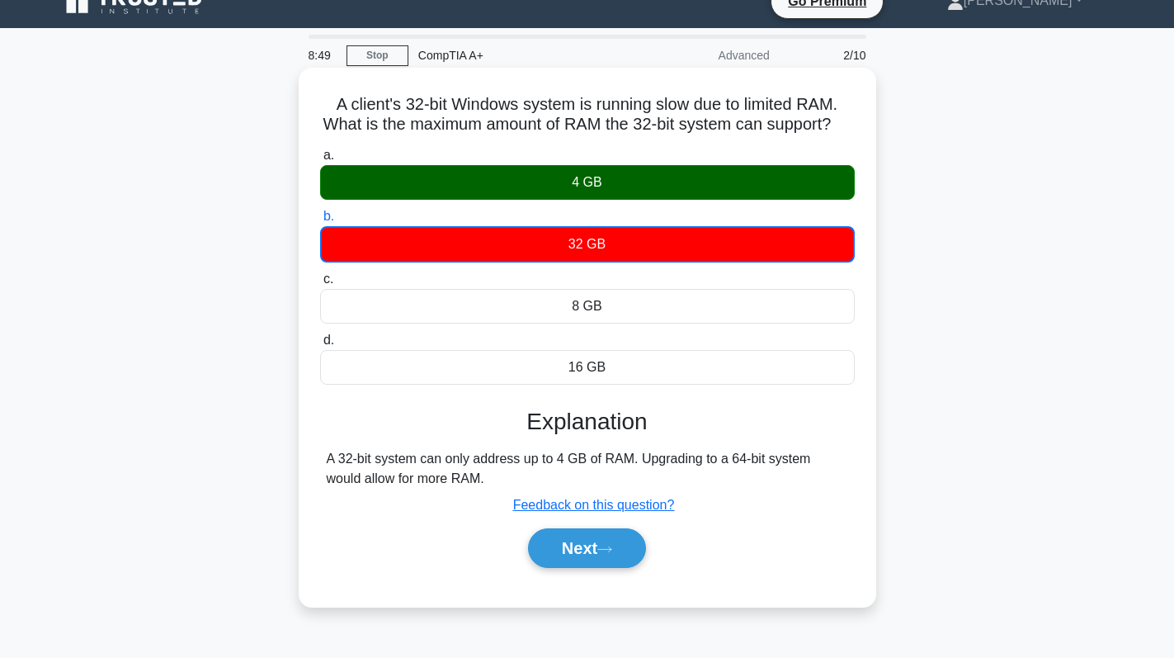
scroll to position [0, 0]
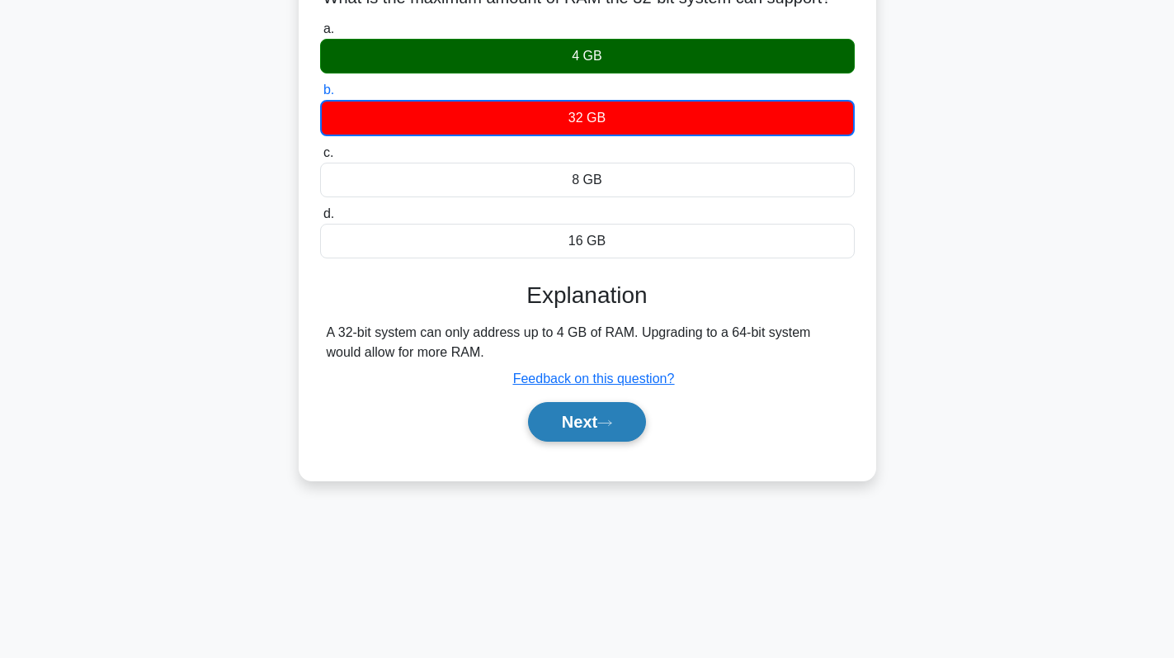
click at [570, 433] on button "Next" at bounding box center [587, 422] width 118 height 40
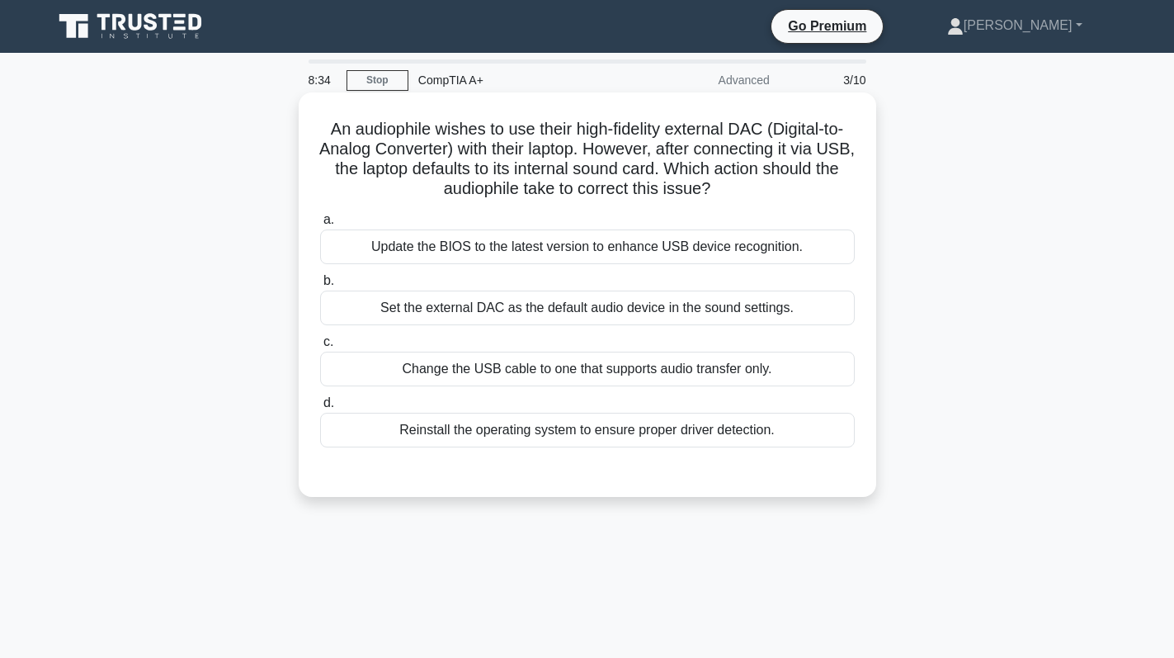
click at [535, 307] on div "Set the external DAC as the default audio device in the sound settings." at bounding box center [587, 307] width 535 height 35
click at [320, 286] on input "b. Set the external DAC as the default audio device in the sound settings." at bounding box center [320, 281] width 0 height 11
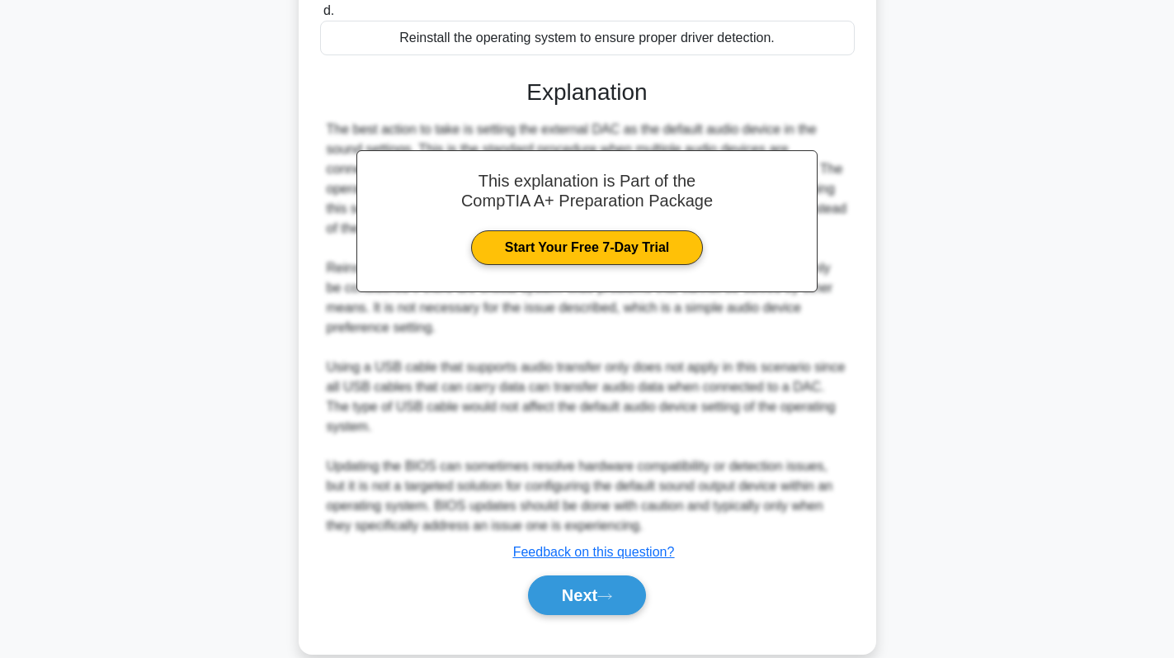
scroll to position [420, 0]
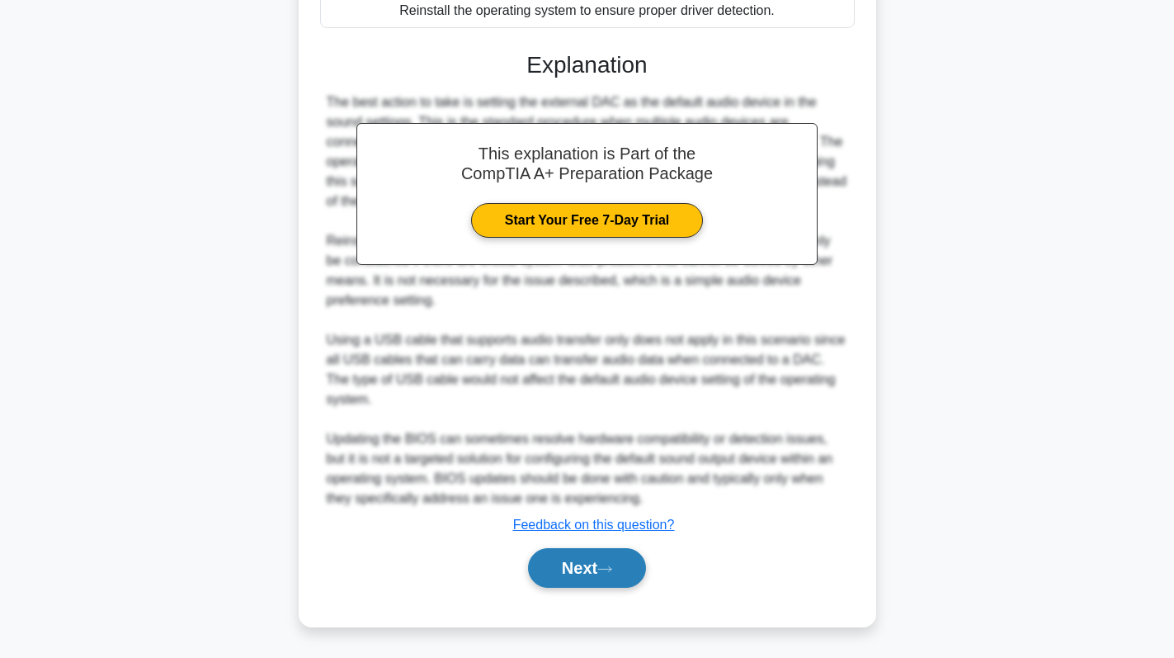
click at [605, 561] on button "Next" at bounding box center [587, 568] width 118 height 40
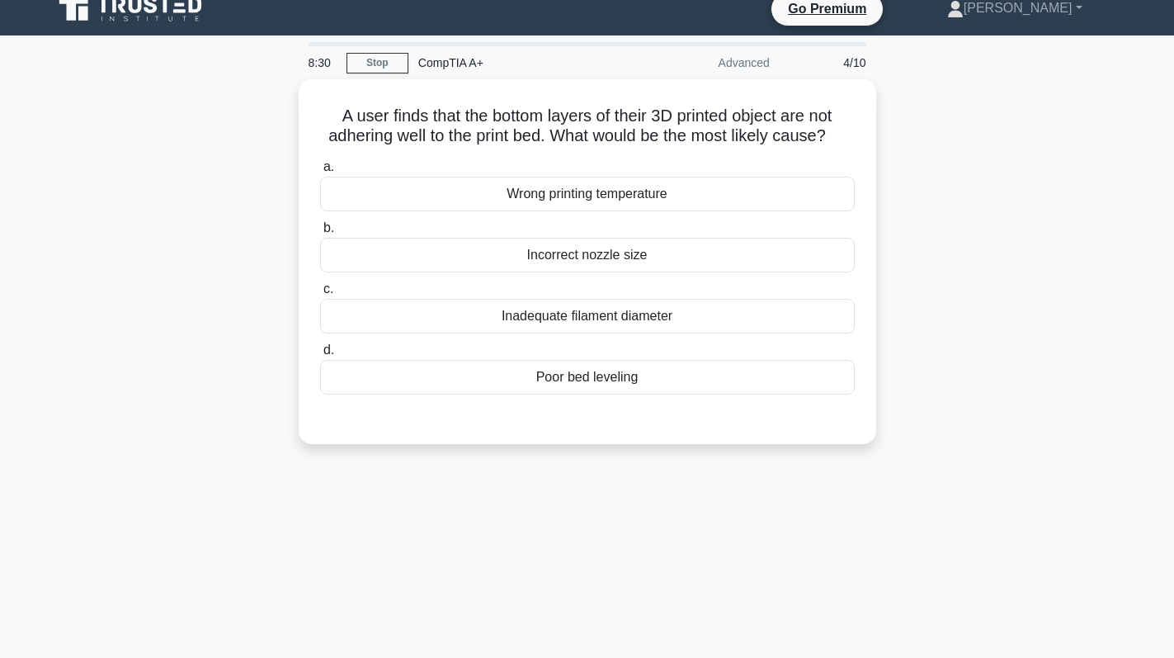
scroll to position [0, 0]
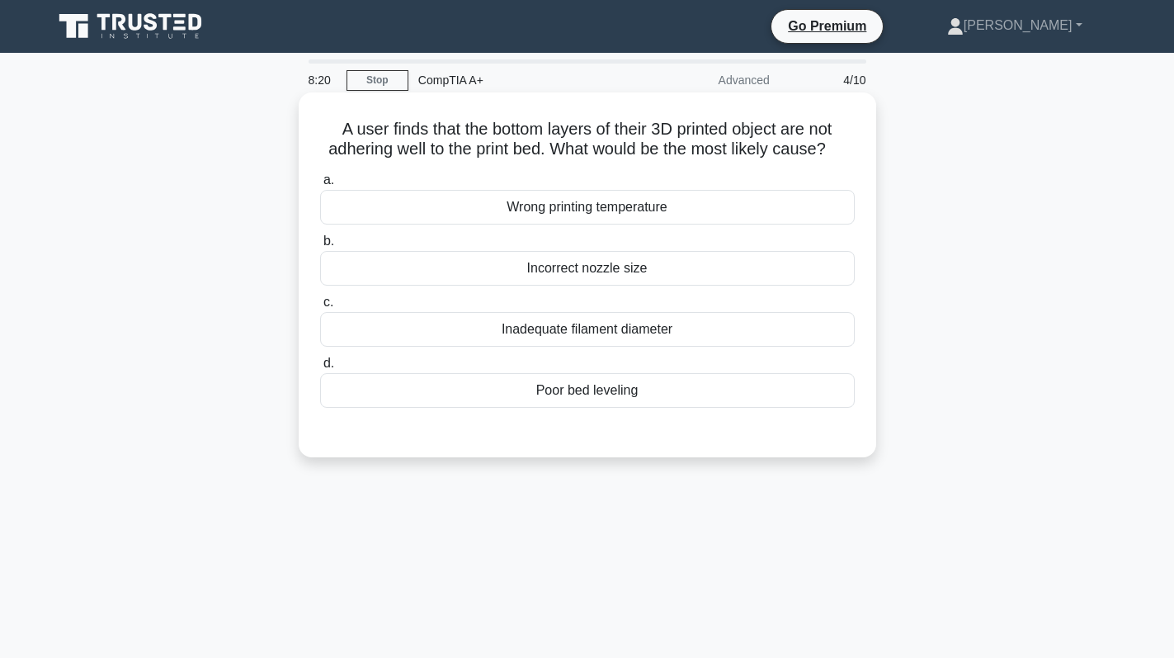
click at [642, 286] on div "Incorrect nozzle size" at bounding box center [587, 268] width 535 height 35
click at [320, 247] on input "b. Incorrect nozzle size" at bounding box center [320, 241] width 0 height 11
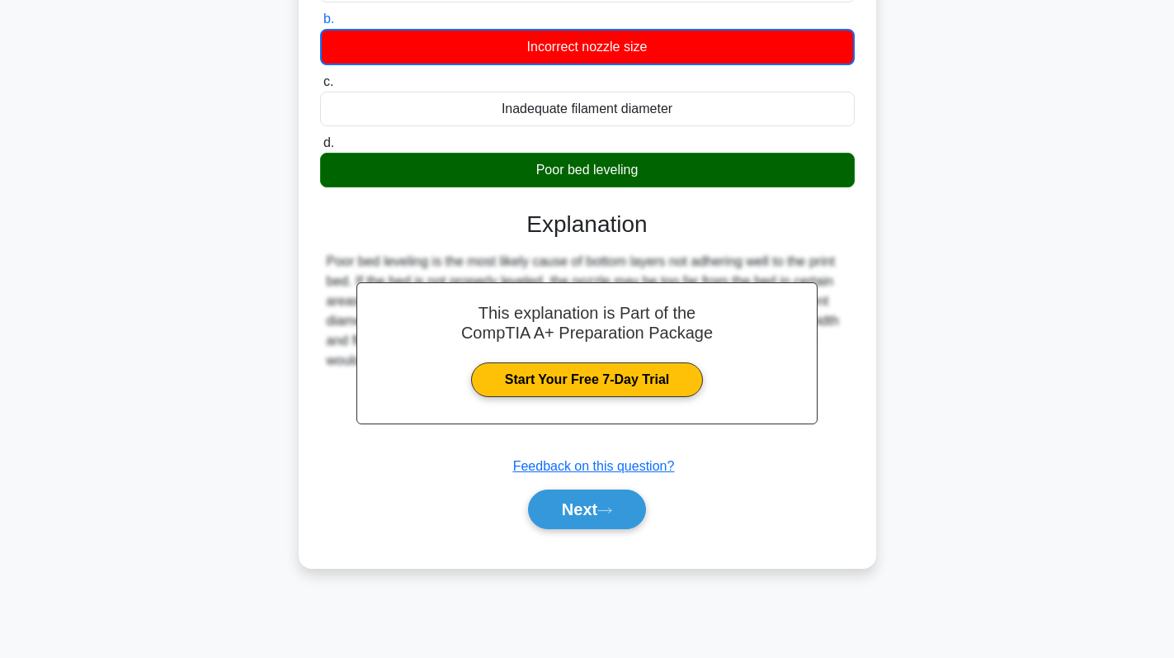
scroll to position [234, 0]
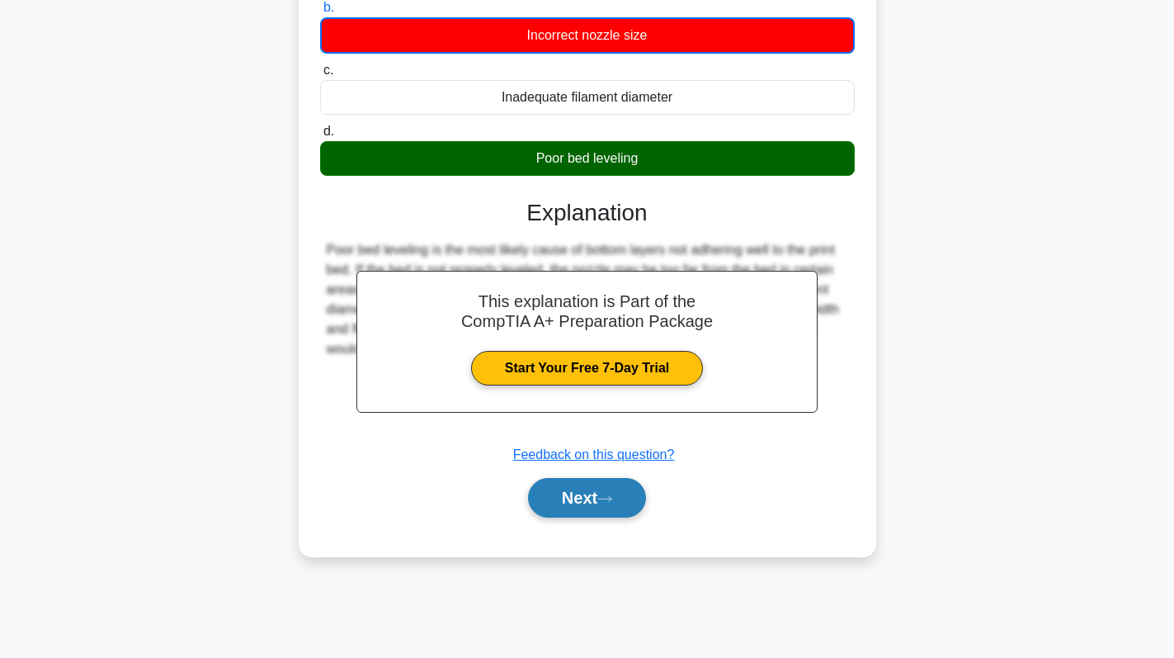
click at [583, 512] on button "Next" at bounding box center [587, 498] width 118 height 40
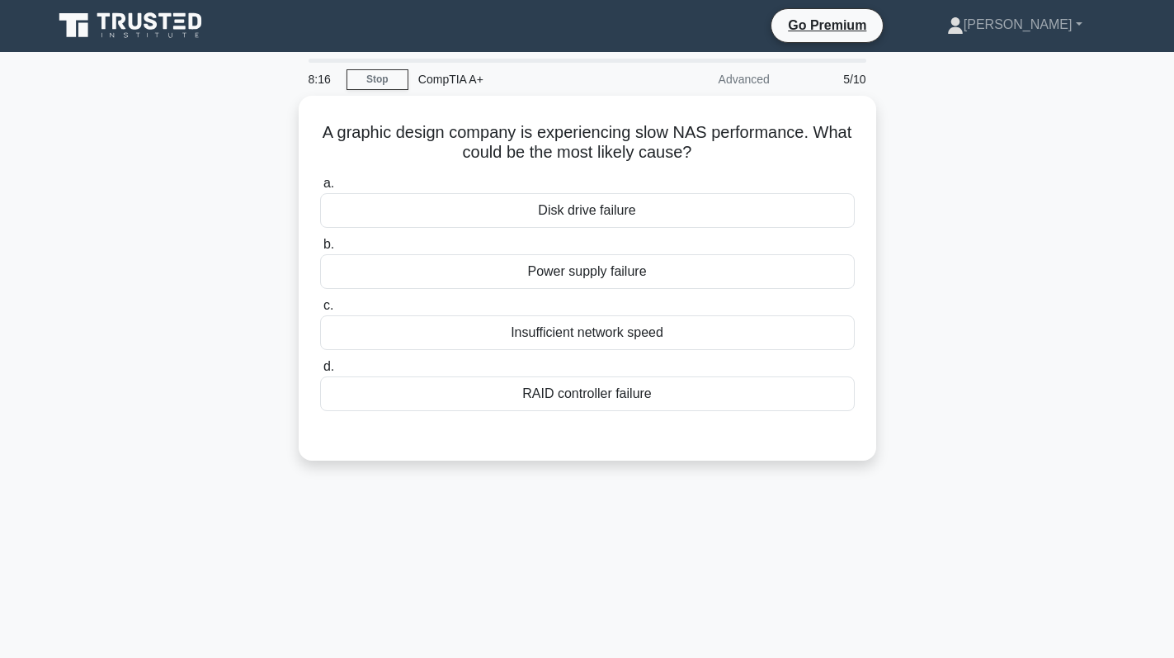
scroll to position [0, 0]
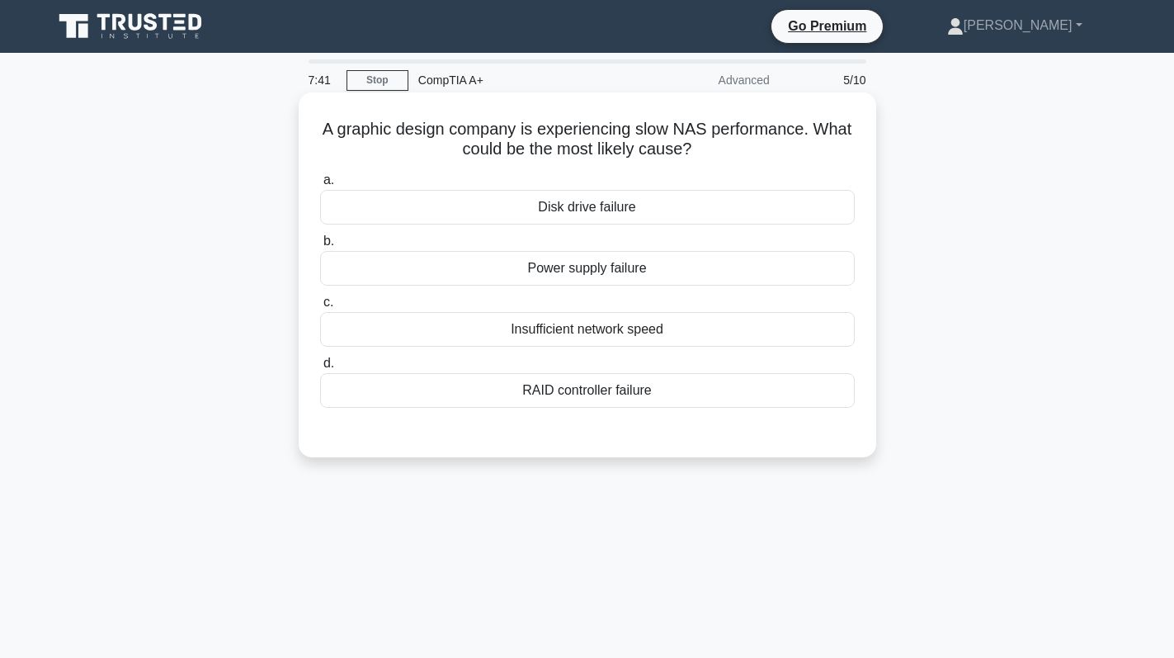
click at [715, 332] on div "Insufficient network speed" at bounding box center [587, 329] width 535 height 35
click at [320, 308] on input "c. Insufficient network speed" at bounding box center [320, 302] width 0 height 11
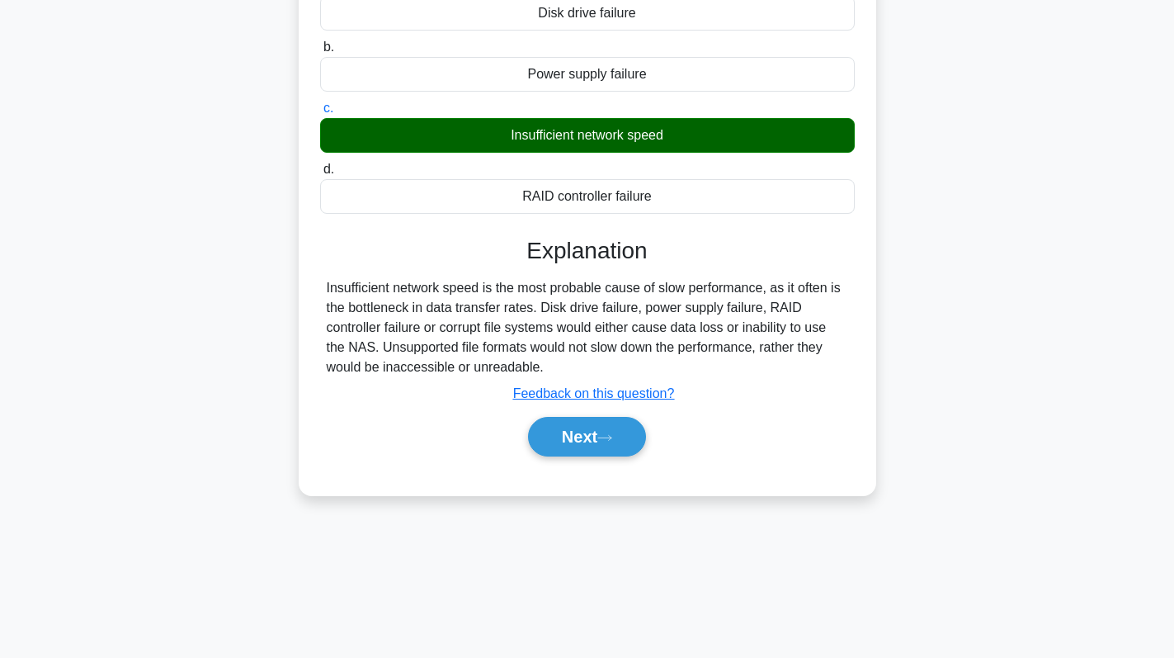
scroll to position [234, 0]
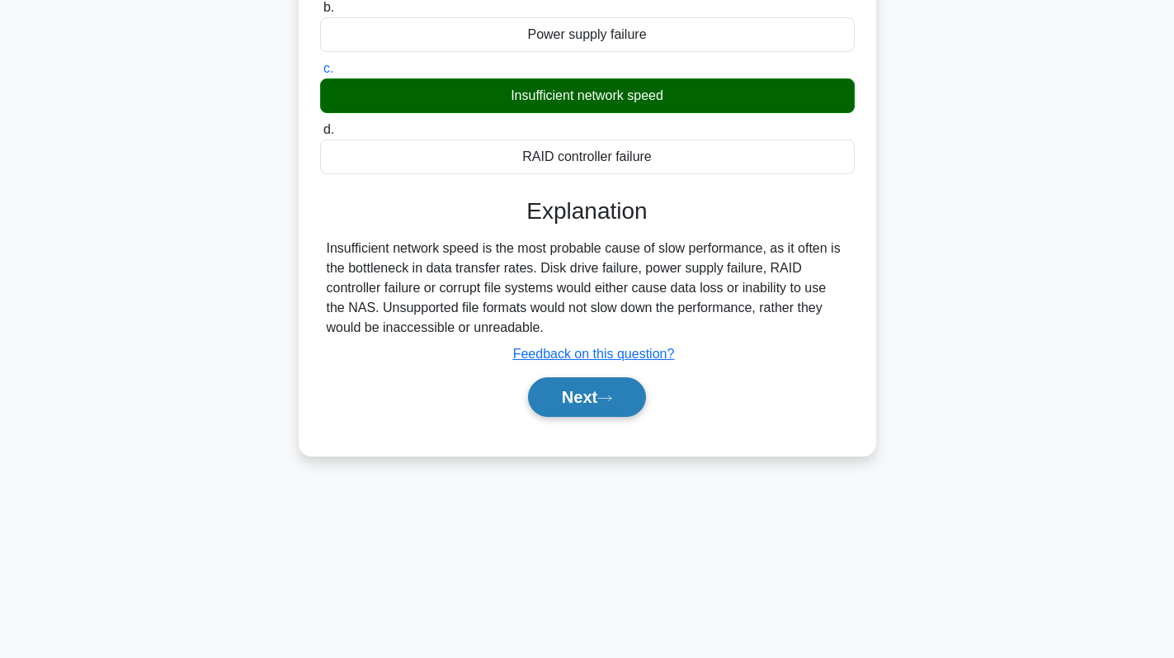
click at [612, 402] on icon at bounding box center [604, 398] width 15 height 9
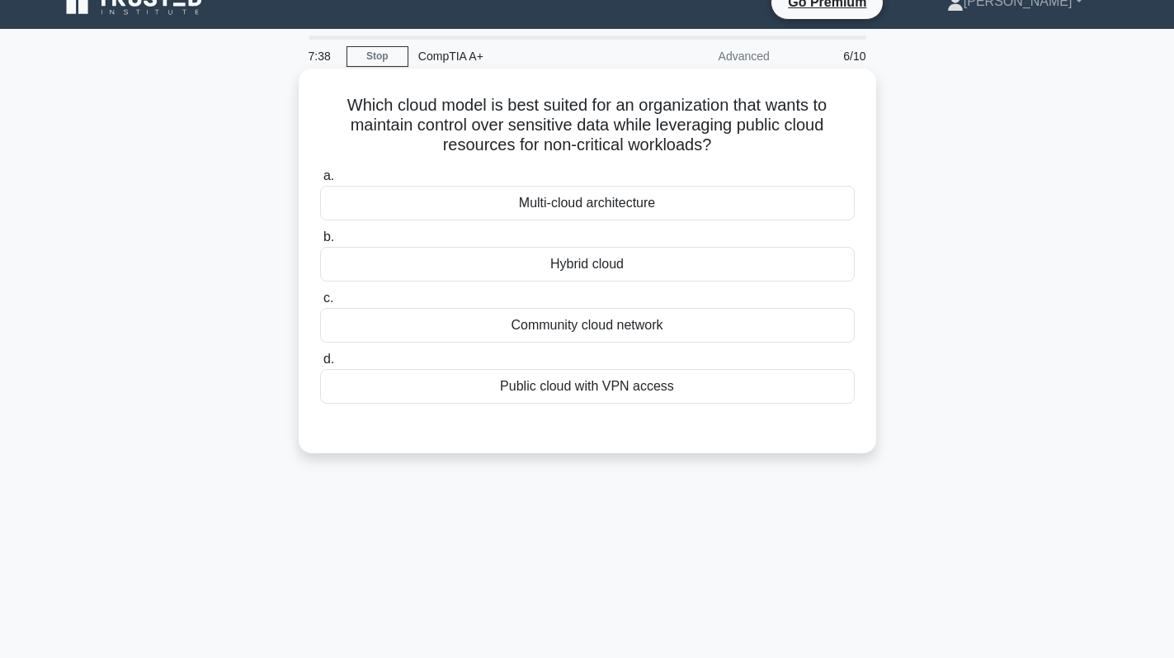
scroll to position [0, 0]
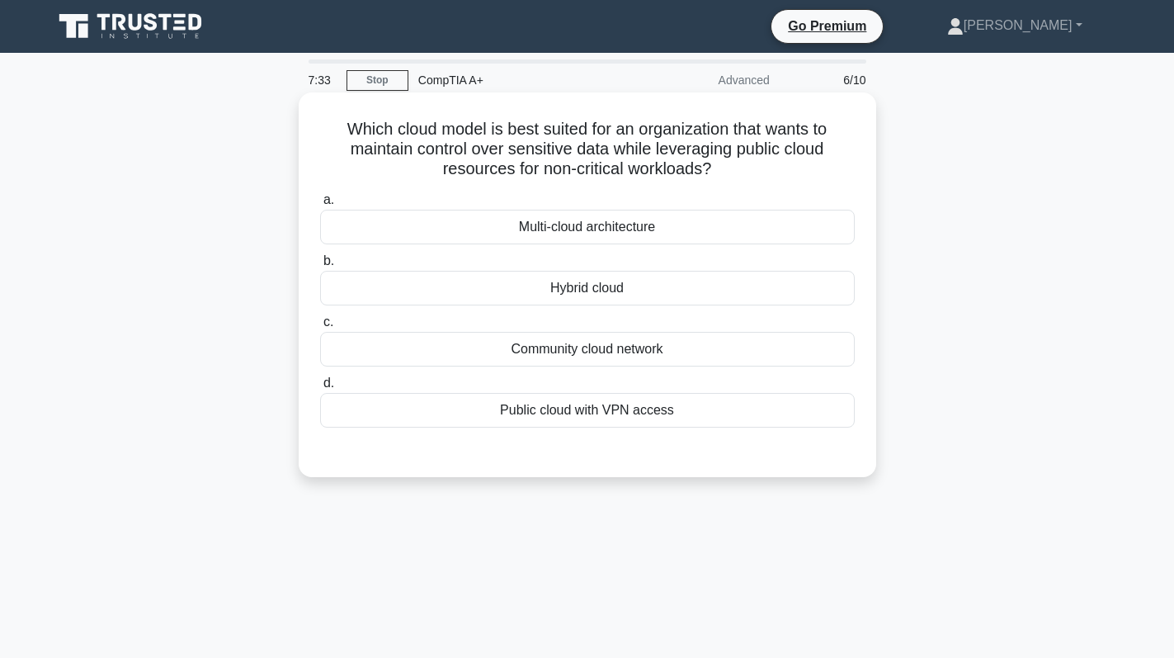
click at [667, 280] on div "Hybrid cloud" at bounding box center [587, 288] width 535 height 35
click at [320, 267] on input "b. Hybrid cloud" at bounding box center [320, 261] width 0 height 11
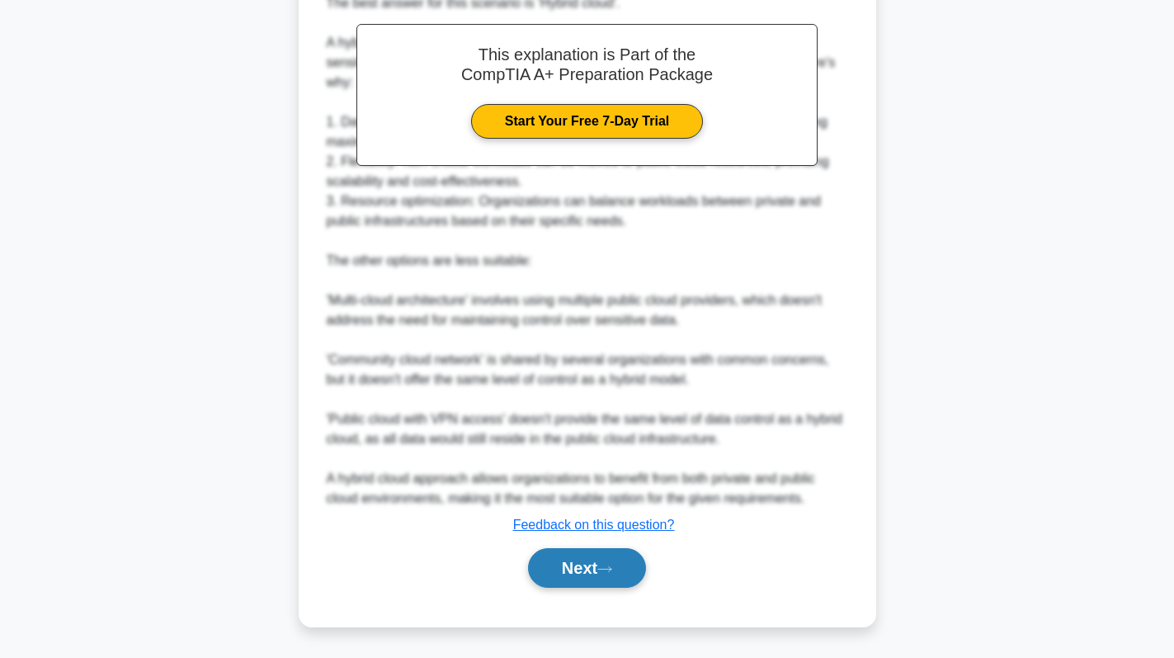
click at [596, 567] on button "Next" at bounding box center [587, 568] width 118 height 40
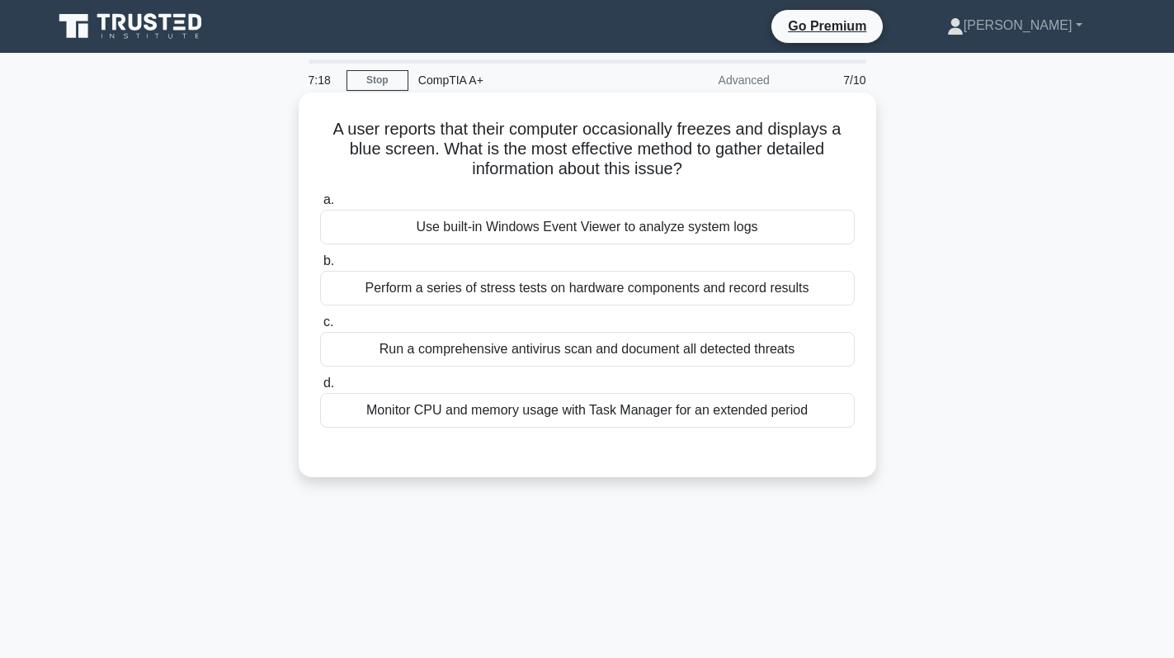
click at [656, 228] on div "Use built-in Windows Event Viewer to analyze system logs" at bounding box center [587, 227] width 535 height 35
click at [320, 205] on input "a. Use built-in Windows Event Viewer to analyze system logs" at bounding box center [320, 200] width 0 height 11
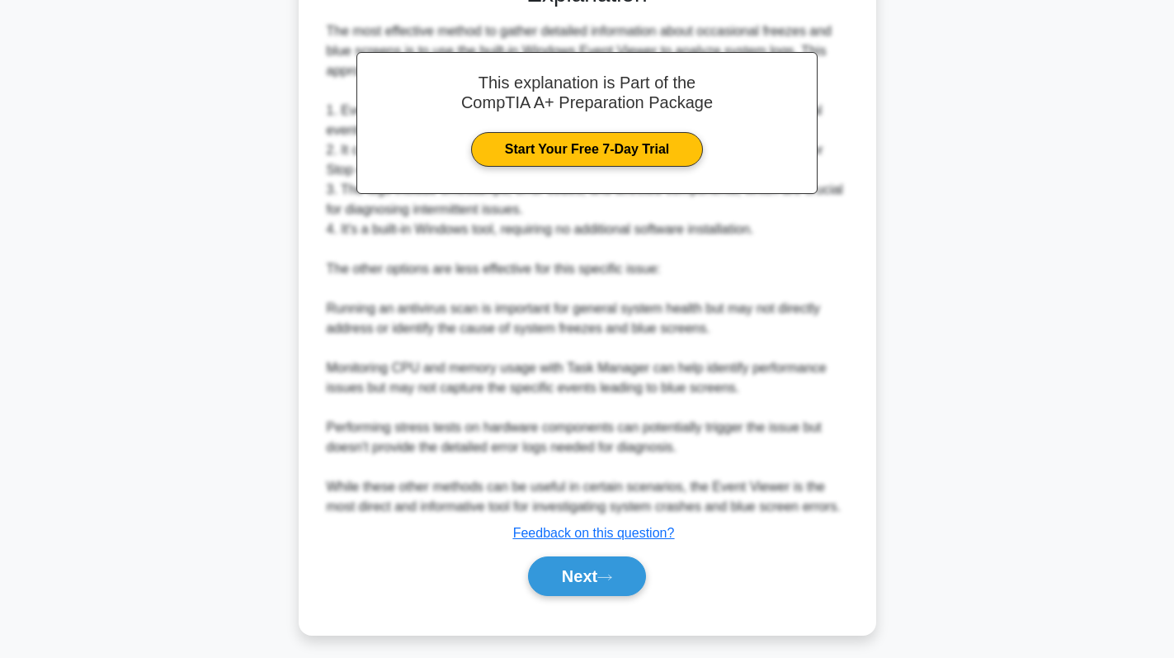
scroll to position [479, 0]
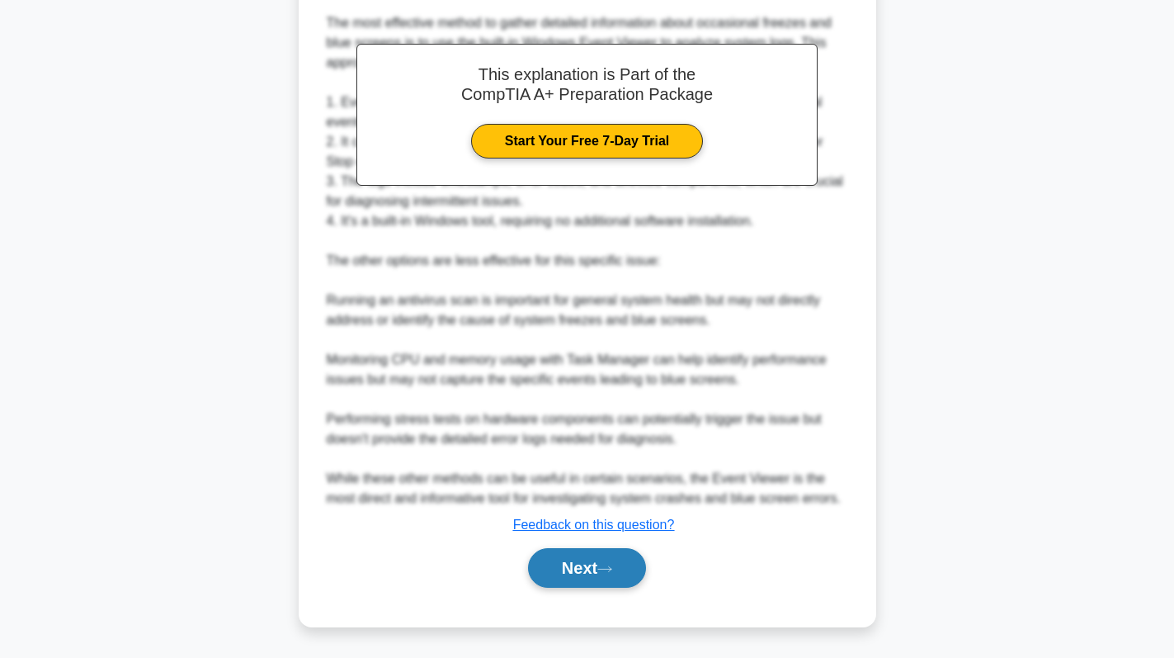
click at [578, 573] on button "Next" at bounding box center [587, 568] width 118 height 40
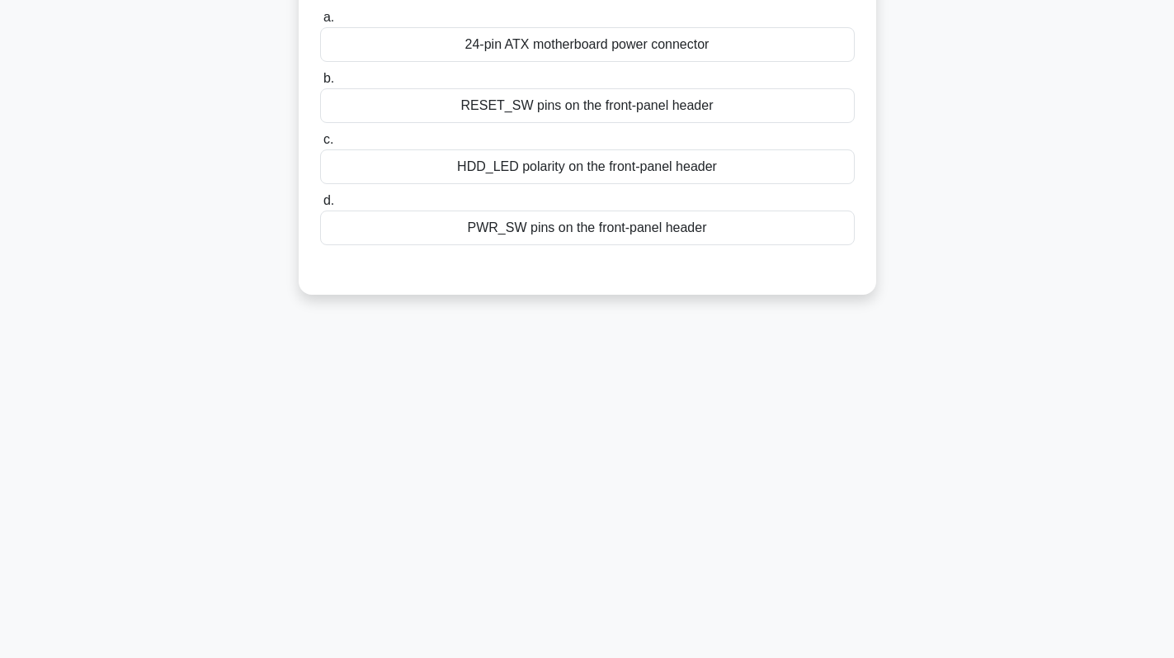
scroll to position [0, 0]
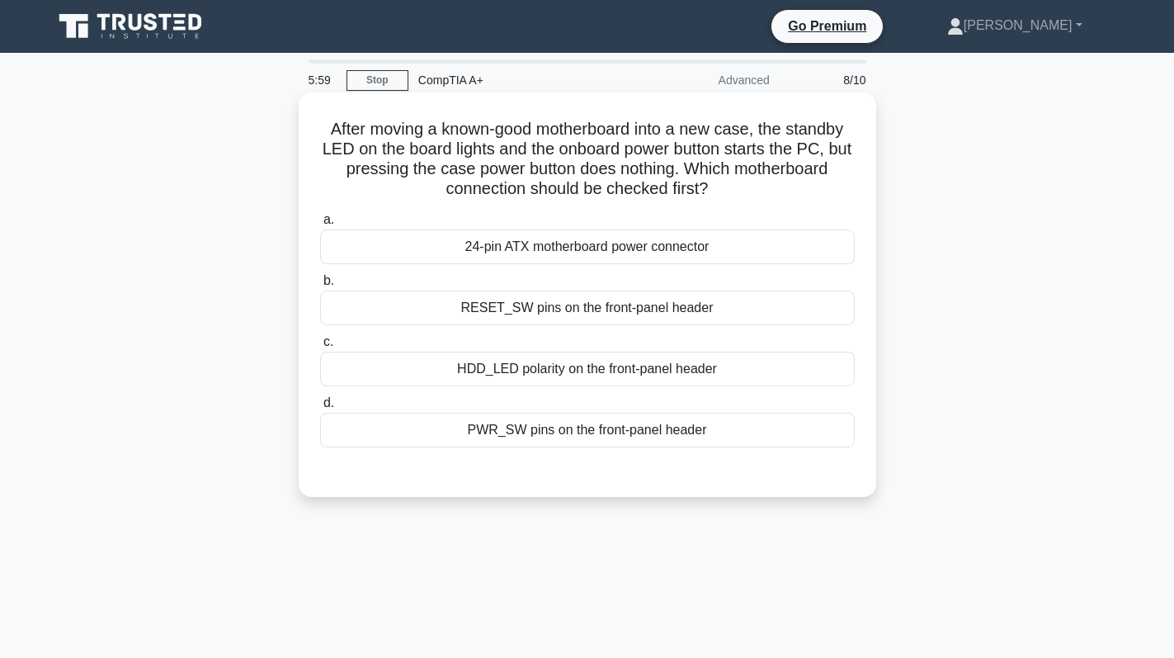
click at [585, 246] on div "24-pin ATX motherboard power connector" at bounding box center [587, 246] width 535 height 35
click at [320, 225] on input "a. 24-pin ATX motherboard power connector" at bounding box center [320, 220] width 0 height 11
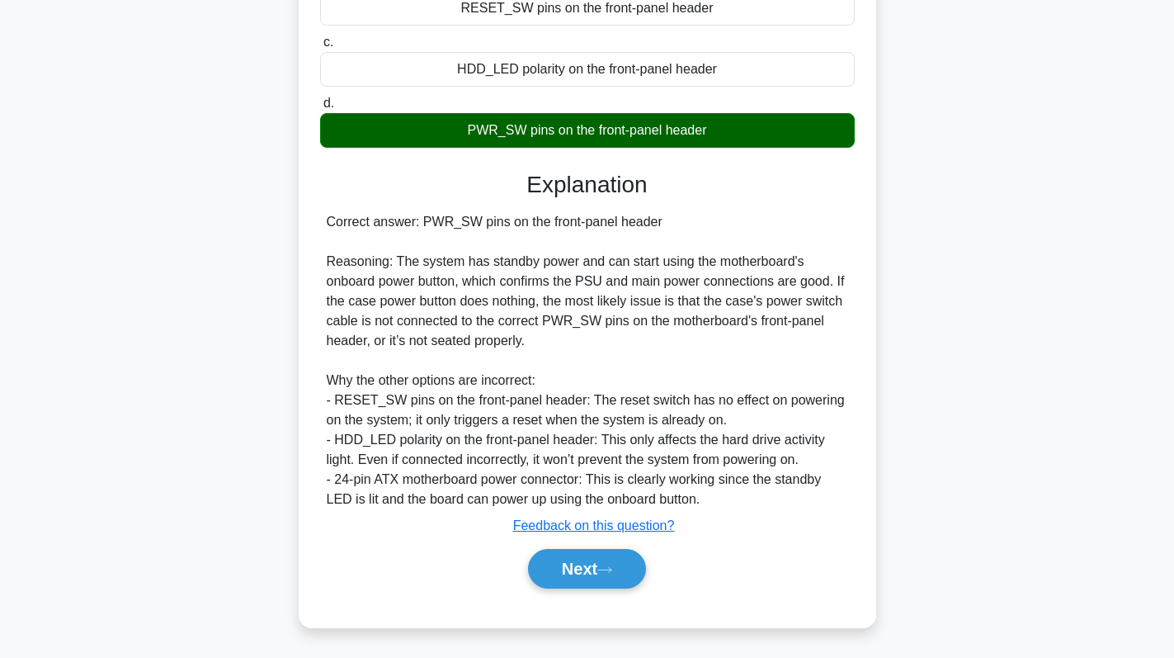
scroll to position [303, 0]
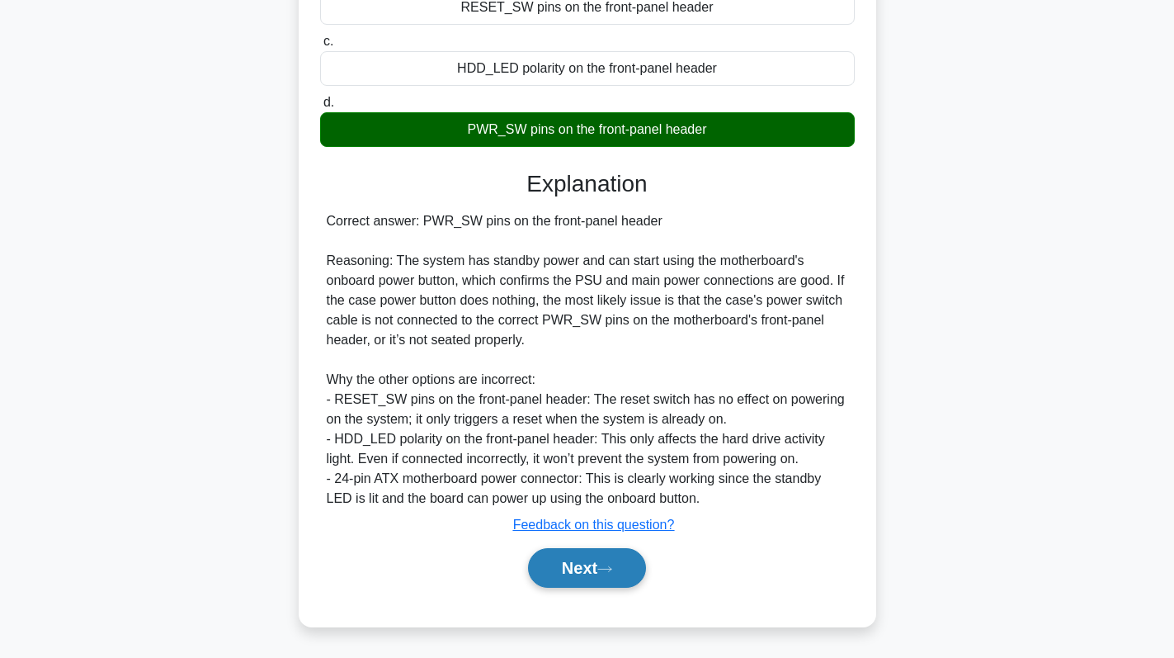
click at [562, 548] on button "Next" at bounding box center [587, 568] width 118 height 40
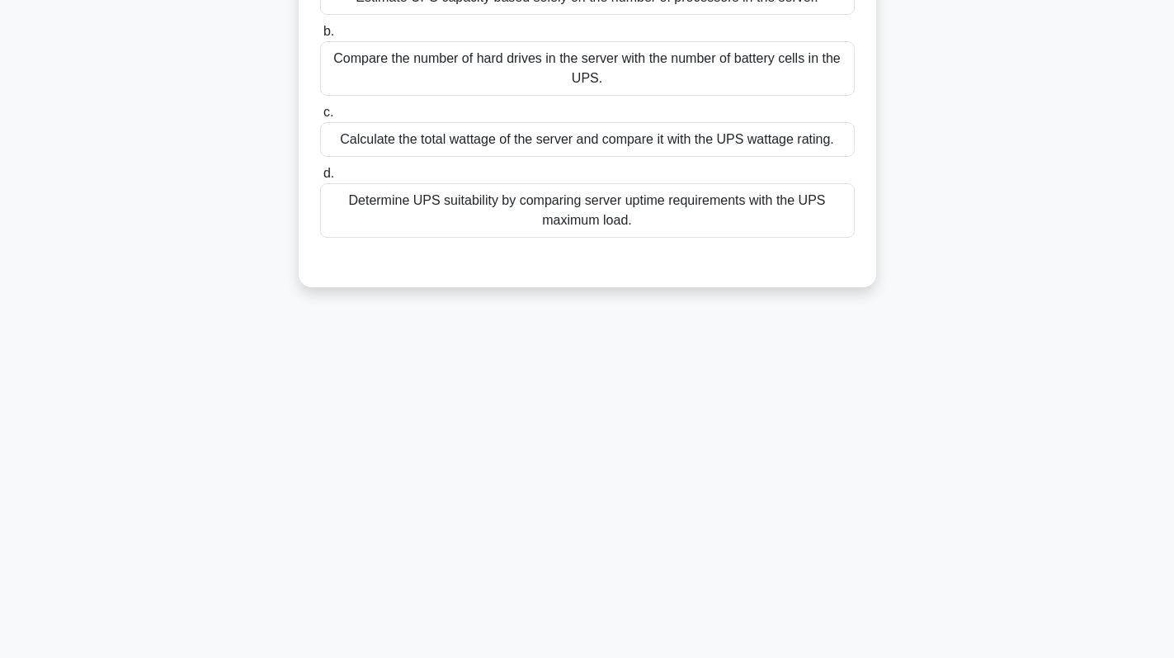
scroll to position [0, 0]
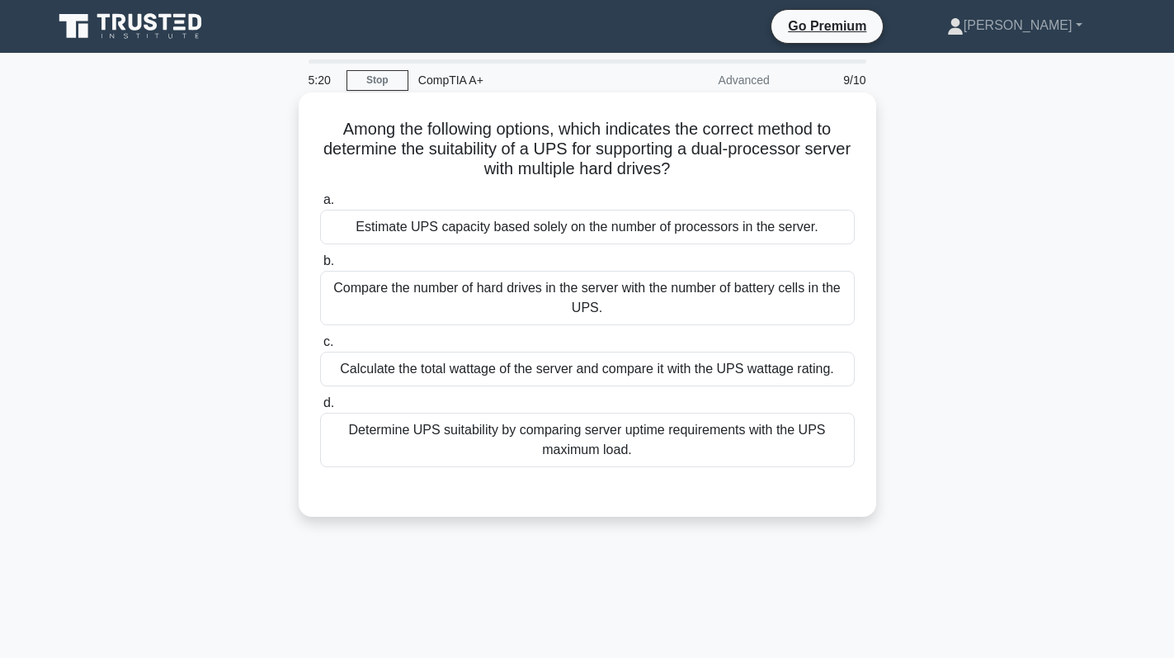
drag, startPoint x: 716, startPoint y: 171, endPoint x: 314, endPoint y: 127, distance: 404.3
click at [314, 127] on div "Among the following options, which indicates the correct method to determine th…" at bounding box center [587, 304] width 564 height 411
copy h5 "Among the following options, which indicates the correct method to determine th…"
click at [604, 365] on div "Calculate the total wattage of the server and compare it with the UPS wattage r…" at bounding box center [587, 369] width 535 height 35
click at [320, 347] on input "c. Calculate the total wattage of the server and compare it with the UPS wattag…" at bounding box center [320, 342] width 0 height 11
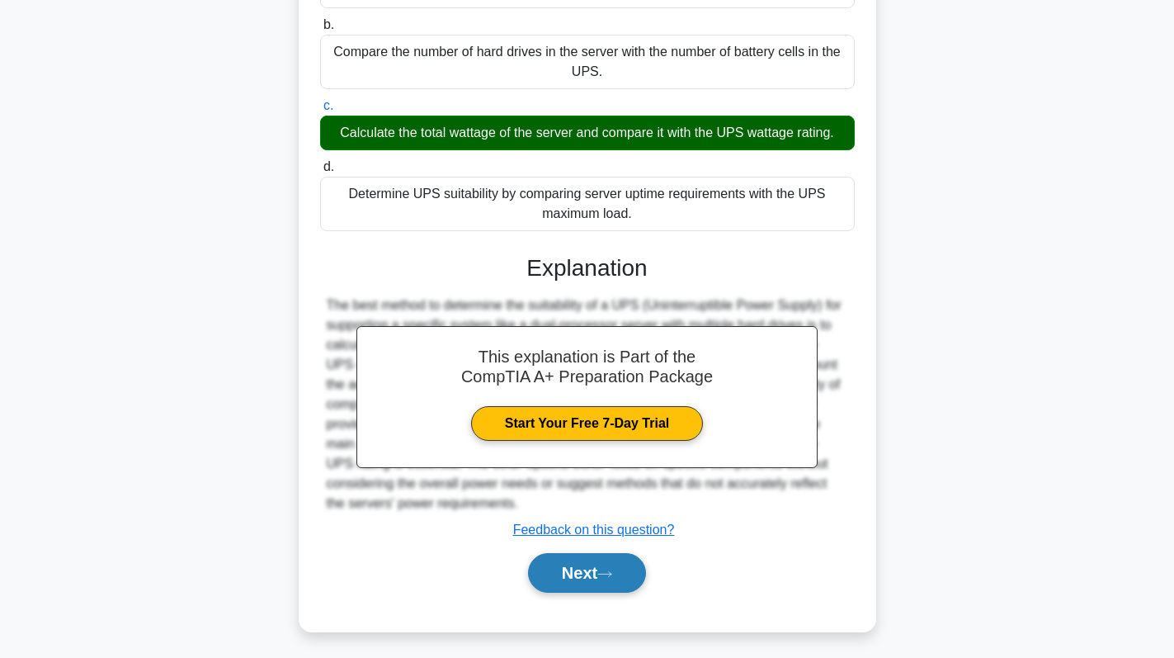
scroll to position [242, 0]
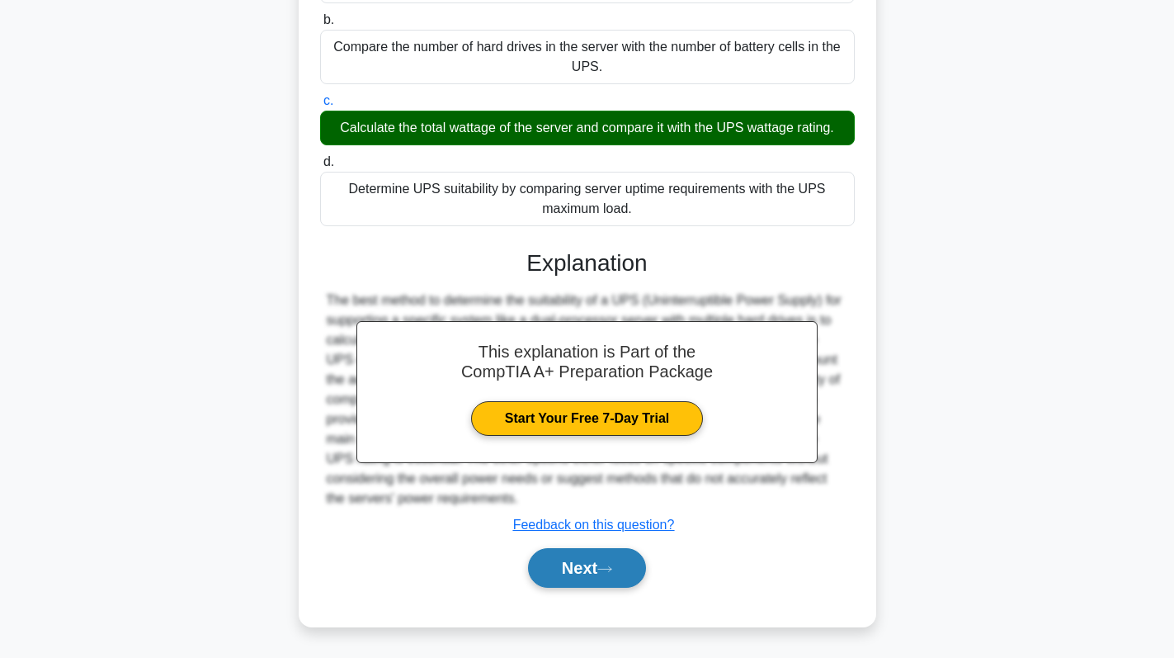
click at [588, 565] on button "Next" at bounding box center [587, 568] width 118 height 40
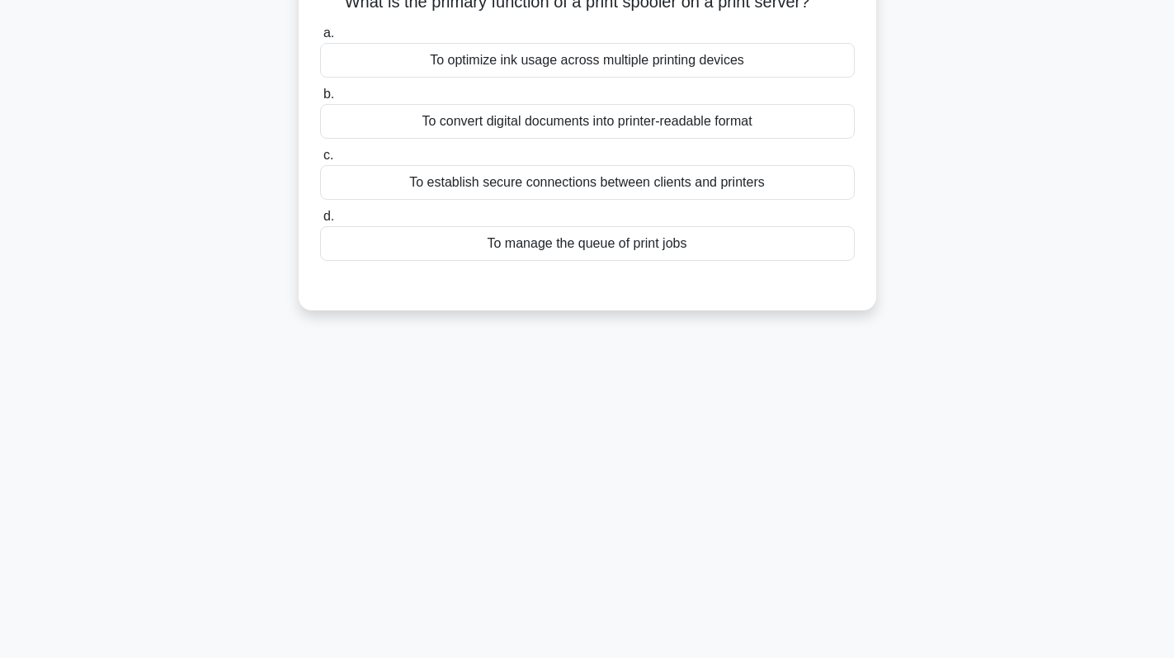
scroll to position [0, 0]
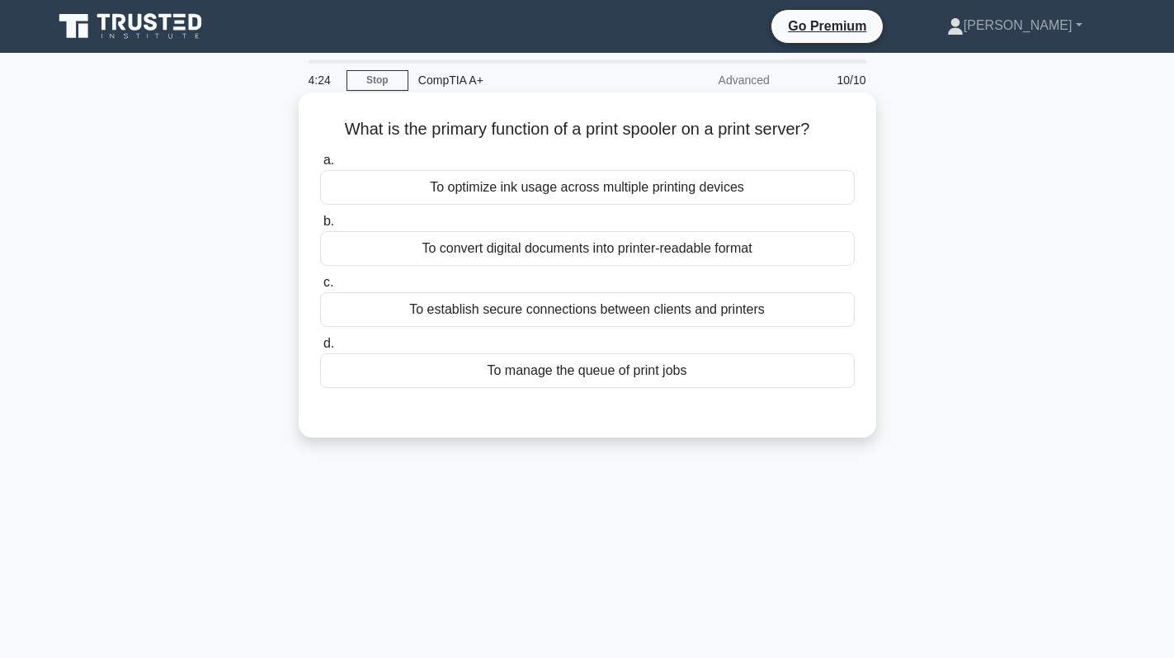
click at [642, 378] on div "To manage the queue of print jobs" at bounding box center [587, 370] width 535 height 35
click at [320, 349] on input "d. To manage the queue of print jobs" at bounding box center [320, 343] width 0 height 11
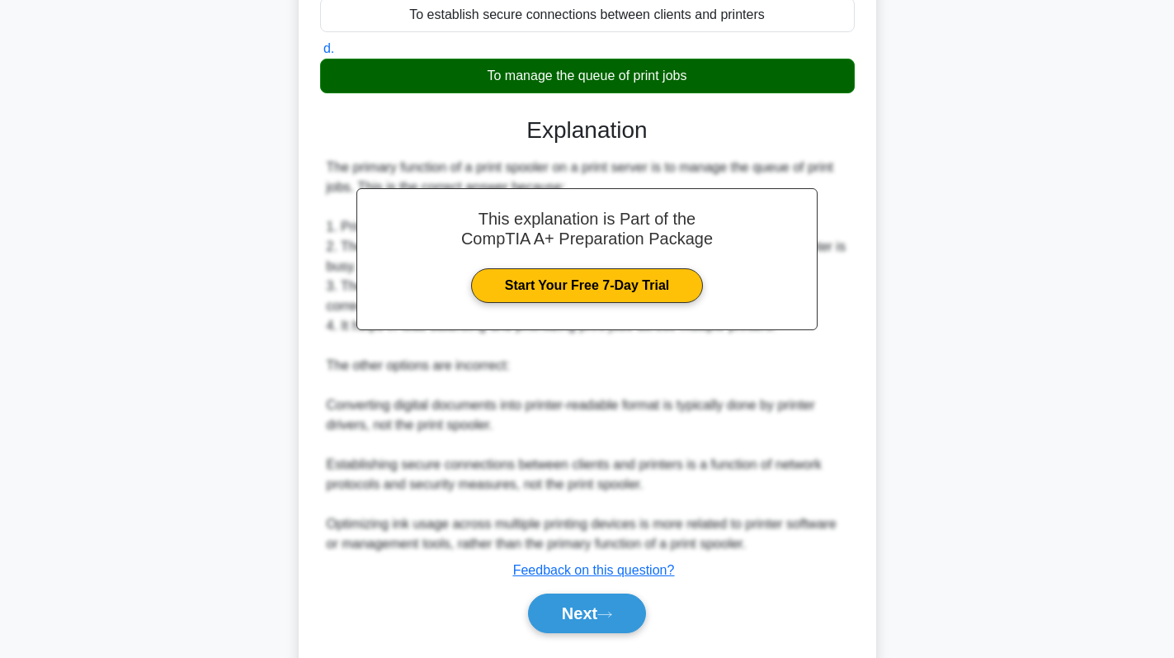
scroll to position [341, 0]
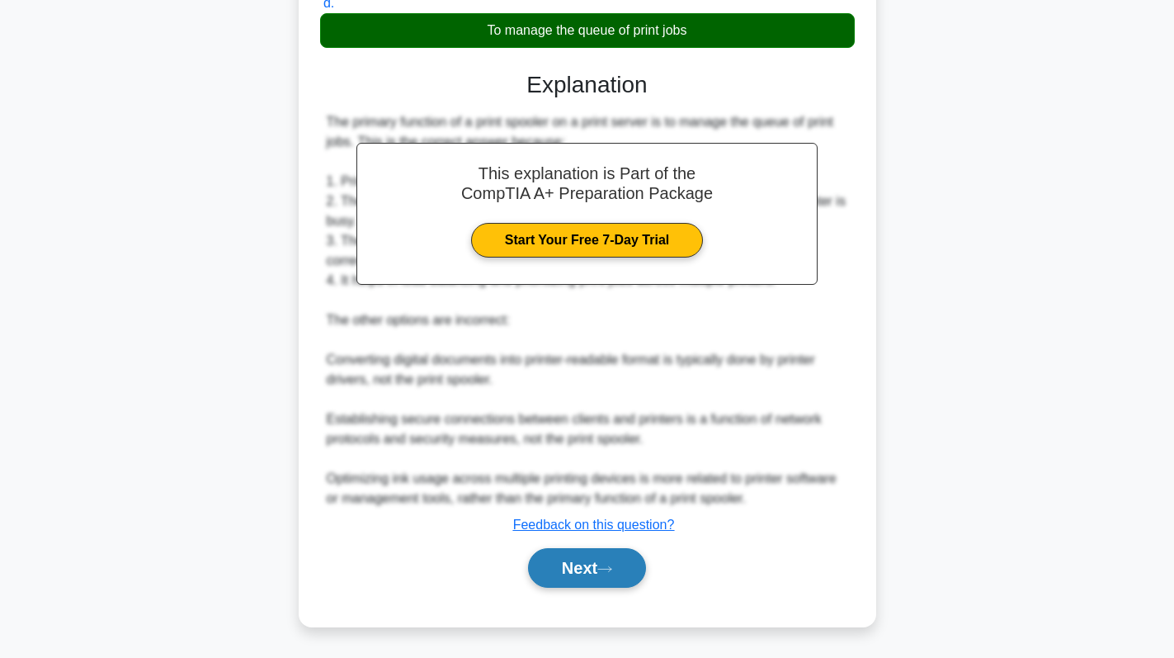
click at [588, 553] on button "Next" at bounding box center [587, 568] width 118 height 40
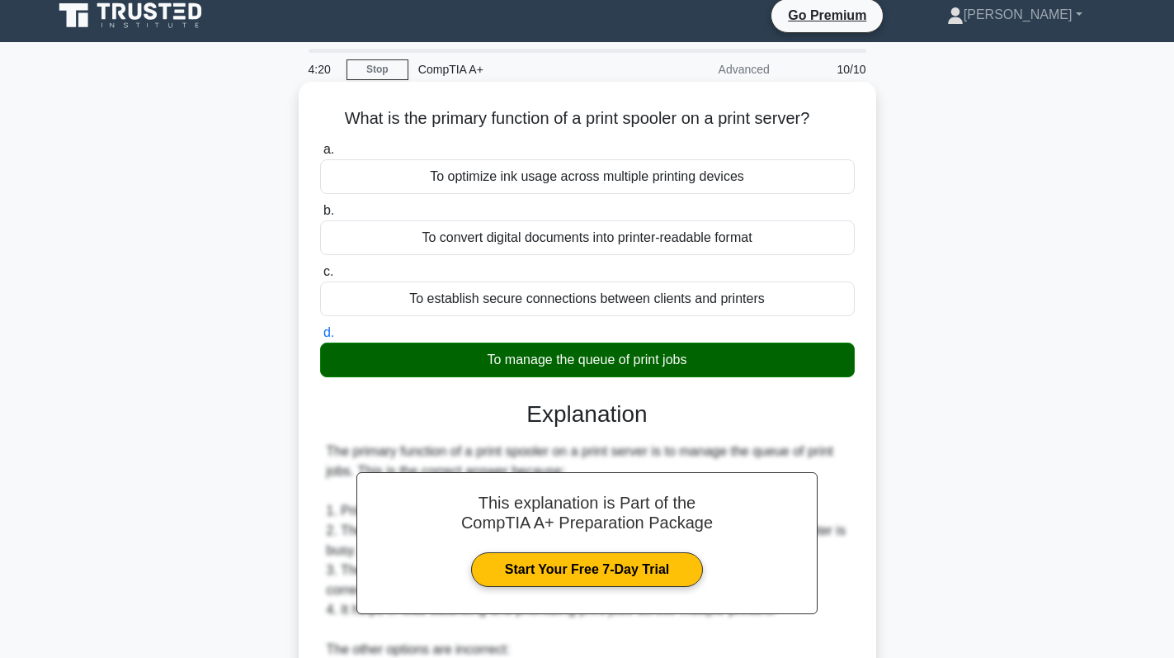
scroll to position [4, 0]
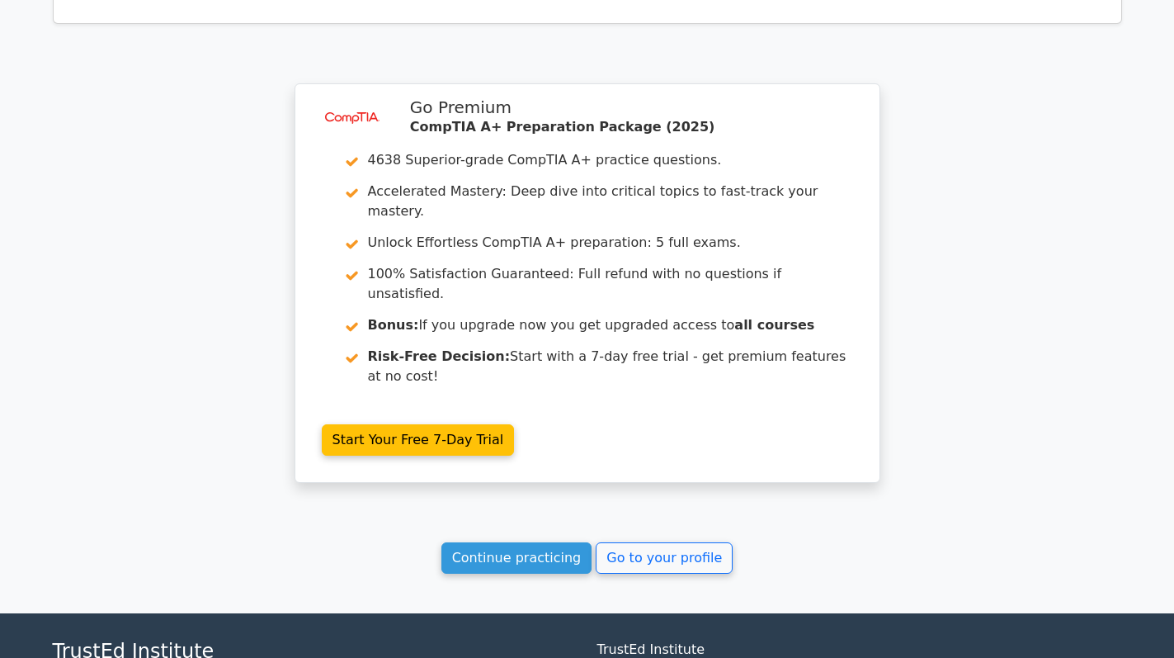
scroll to position [2769, 0]
